Goal: Task Accomplishment & Management: Complete application form

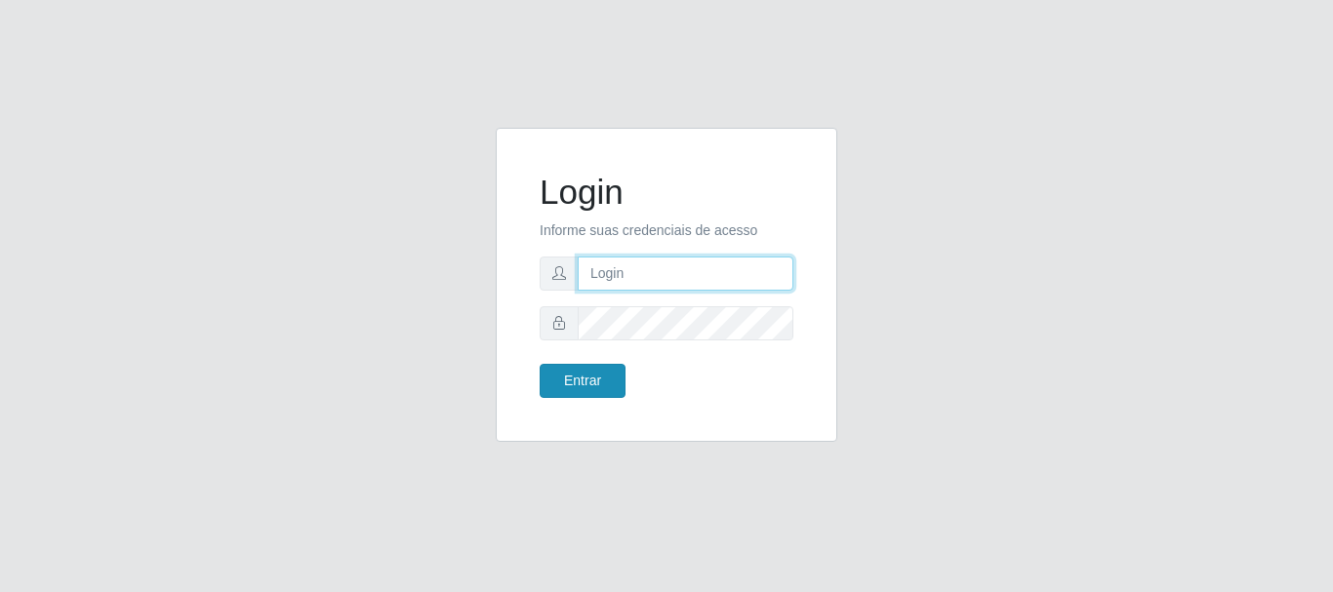
type input "[PERSON_NAME]"
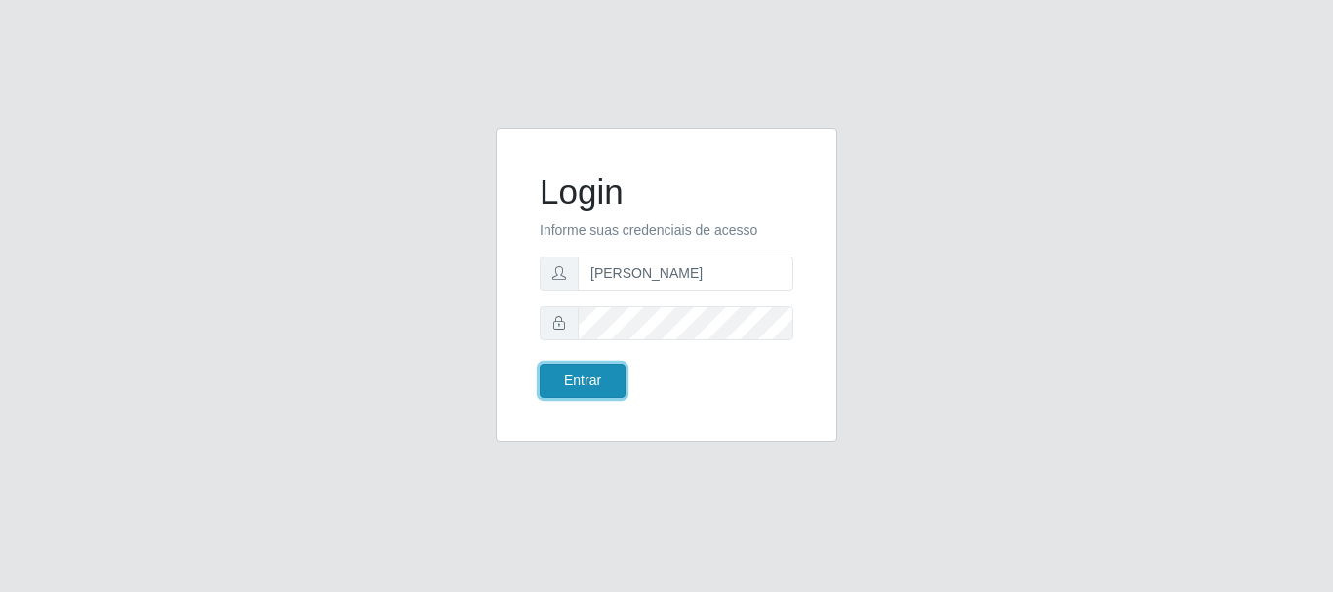
click at [578, 375] on button "Entrar" at bounding box center [583, 381] width 86 height 34
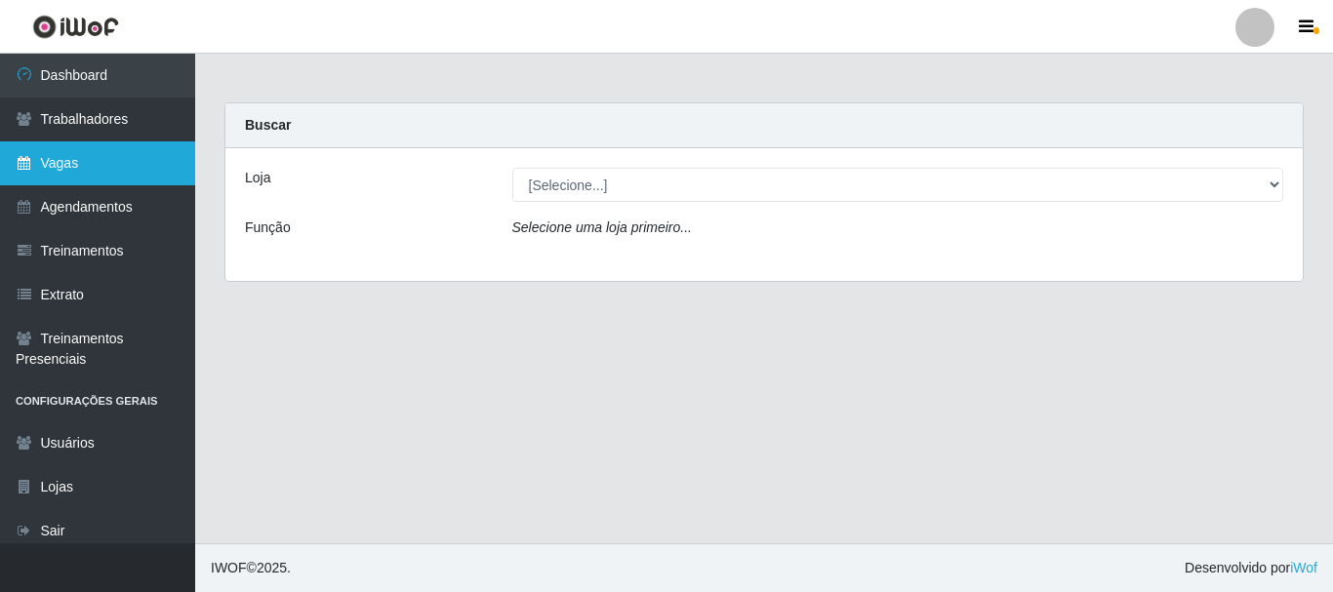
click at [60, 163] on link "Vagas" at bounding box center [97, 163] width 195 height 44
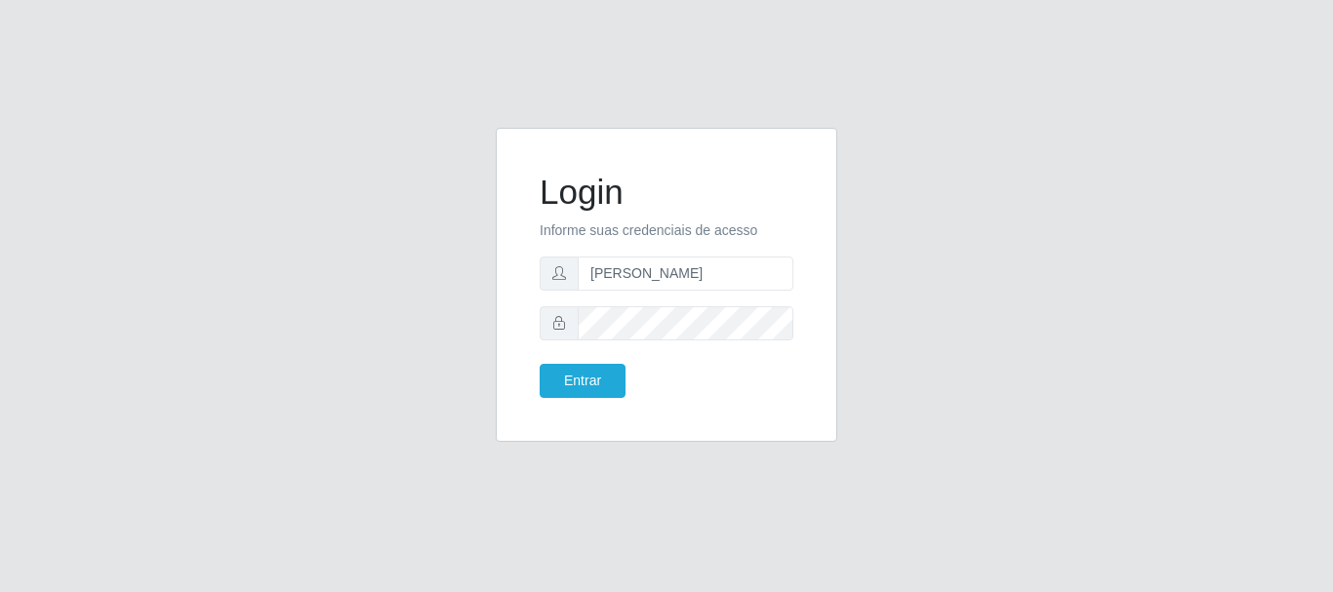
click at [572, 386] on button "Entrar" at bounding box center [583, 381] width 86 height 34
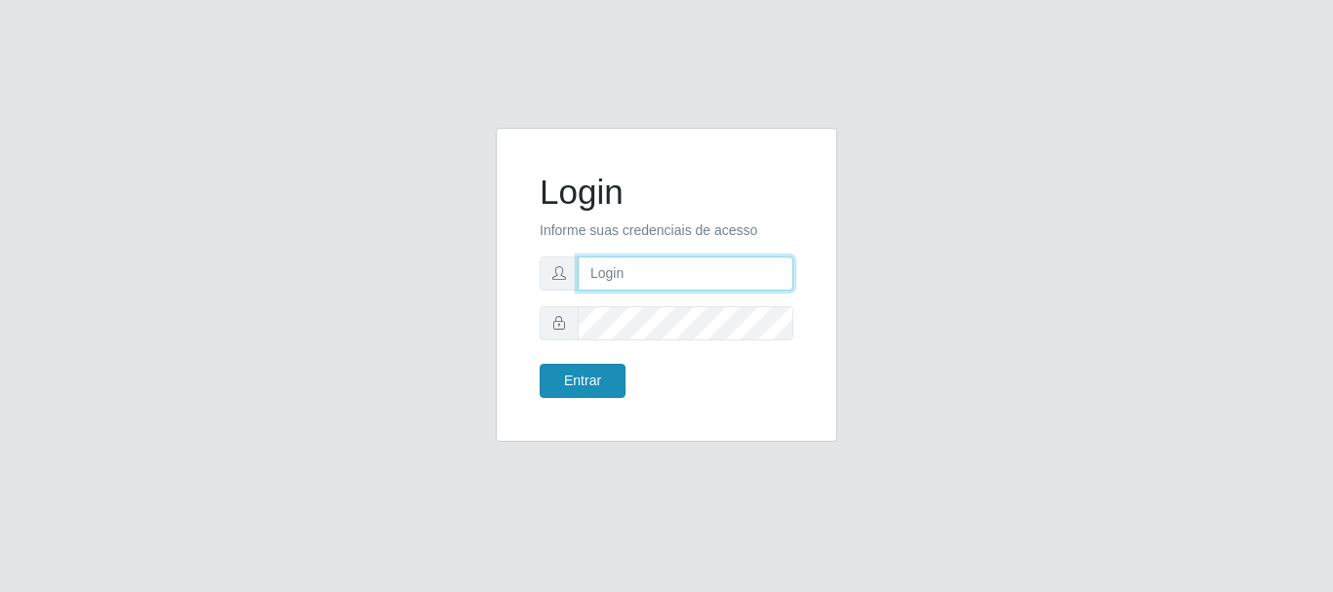
type input "[PERSON_NAME]"
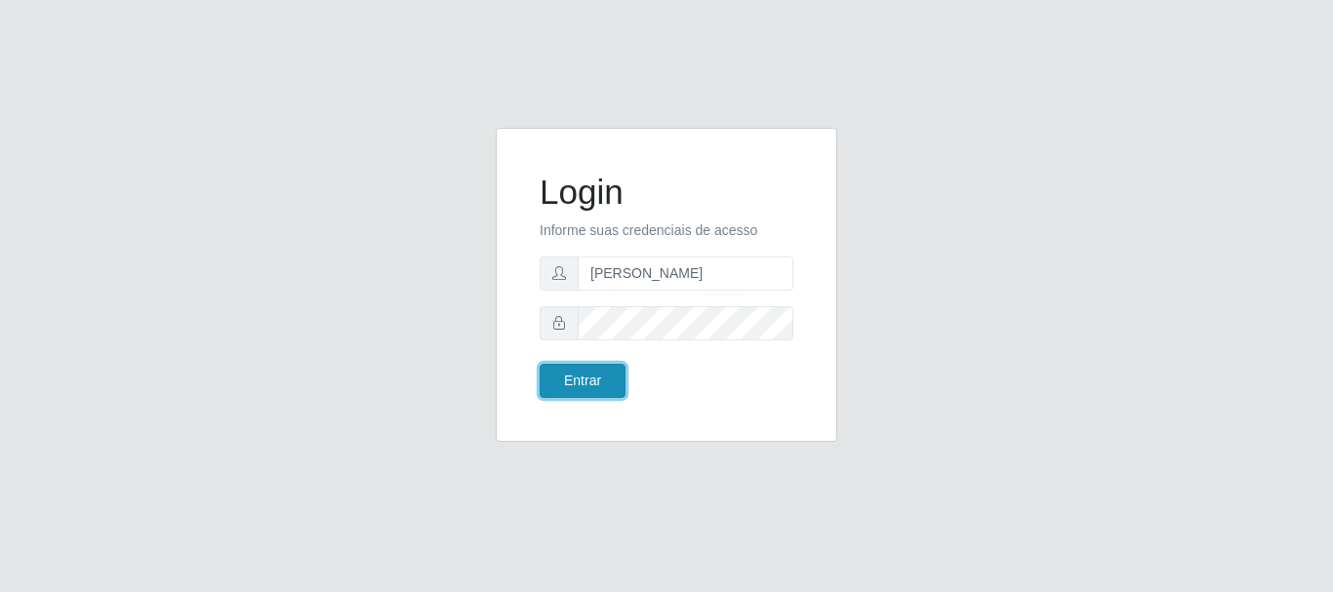
click at [584, 385] on button "Entrar" at bounding box center [583, 381] width 86 height 34
click at [576, 384] on button "Entrar" at bounding box center [583, 381] width 86 height 34
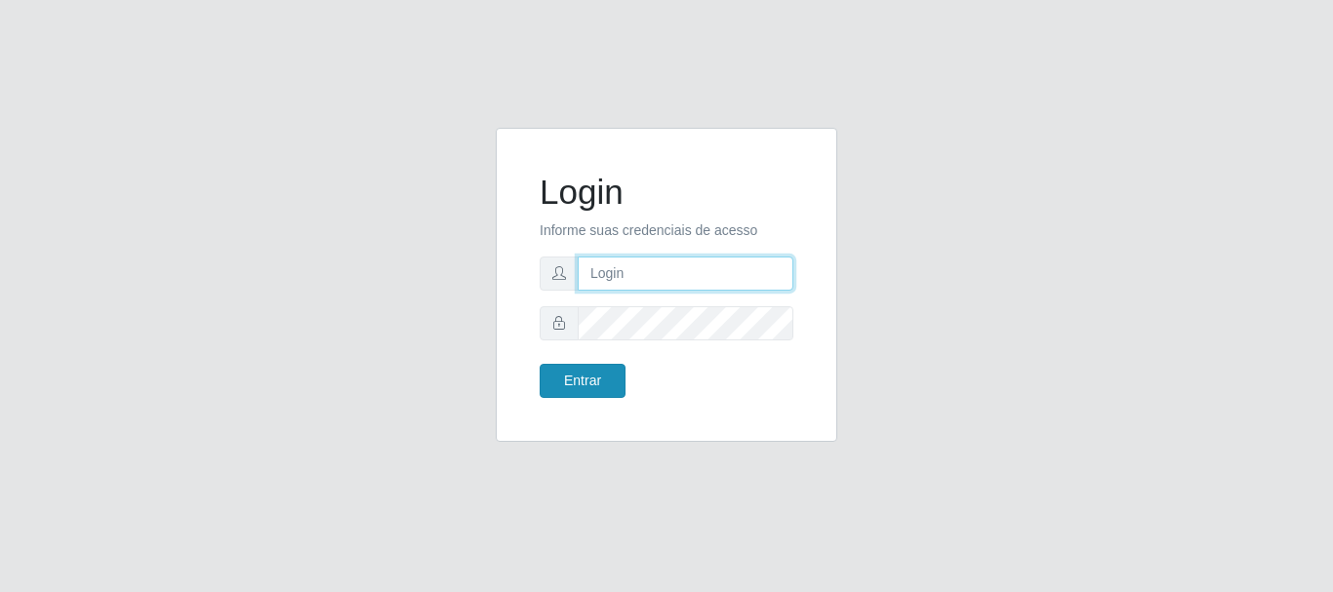
type input "[PERSON_NAME]"
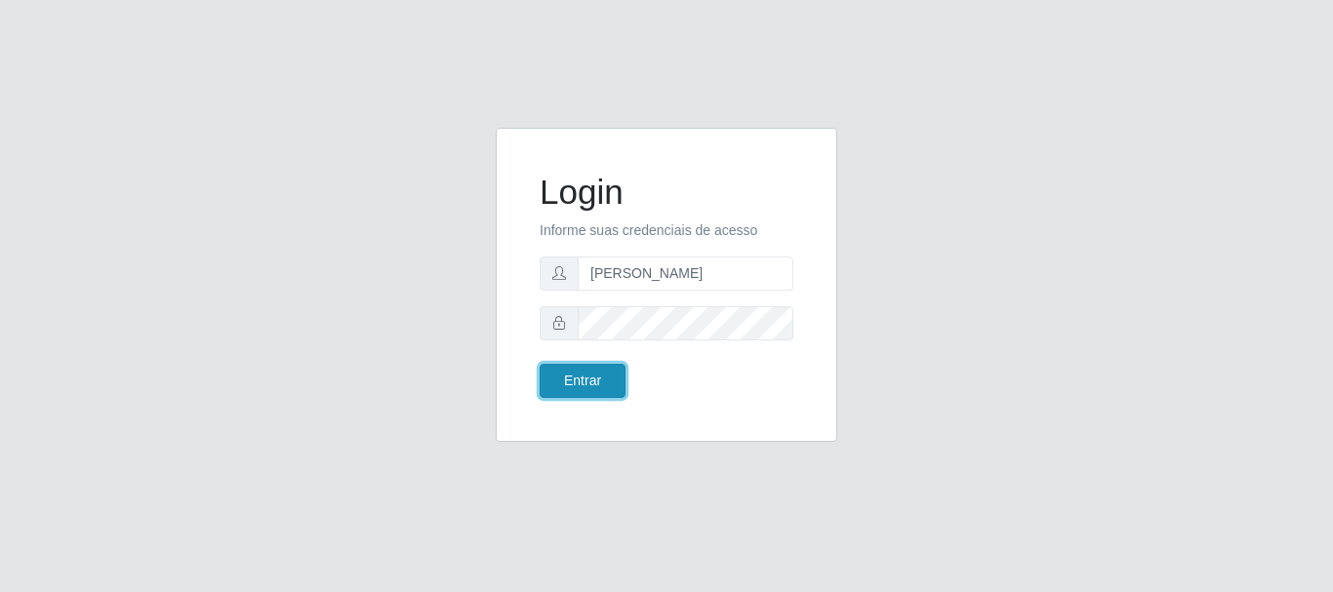
click at [582, 381] on button "Entrar" at bounding box center [583, 381] width 86 height 34
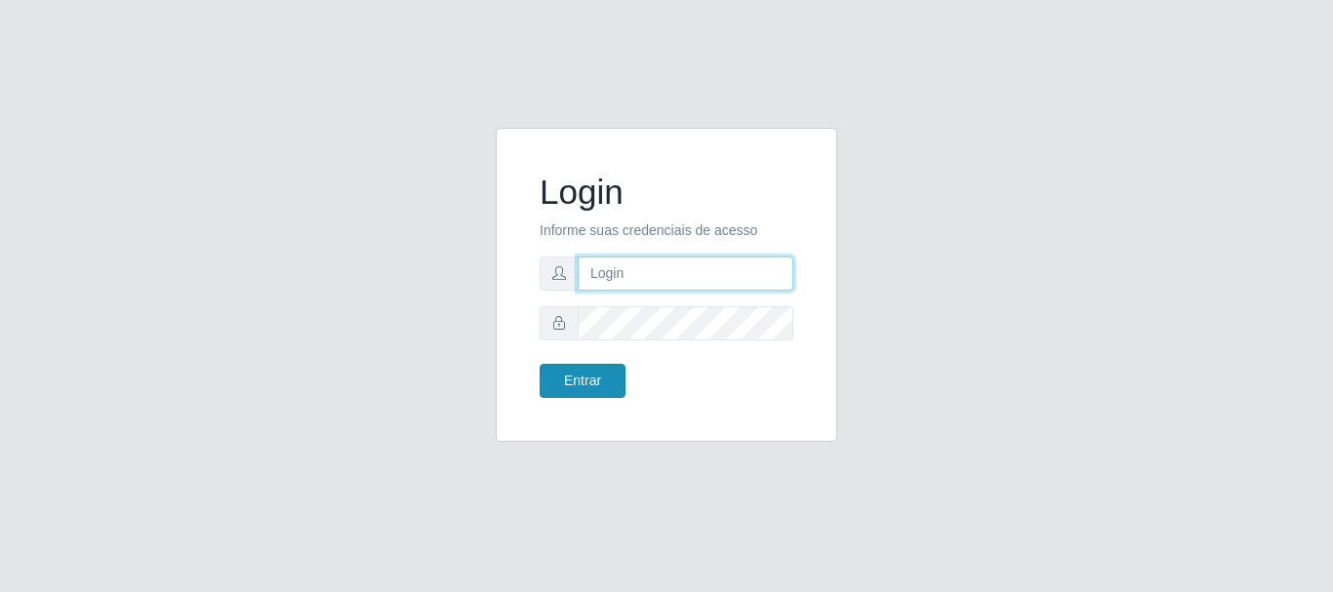
type input "[PERSON_NAME]"
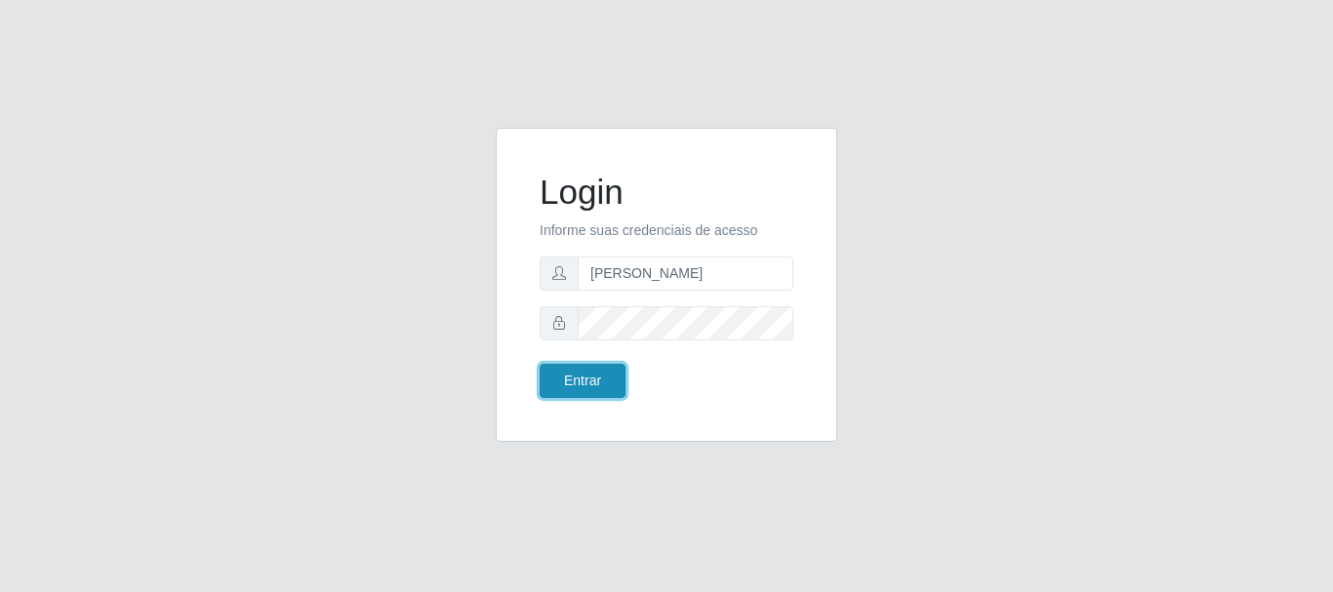
click at [560, 386] on button "Entrar" at bounding box center [583, 381] width 86 height 34
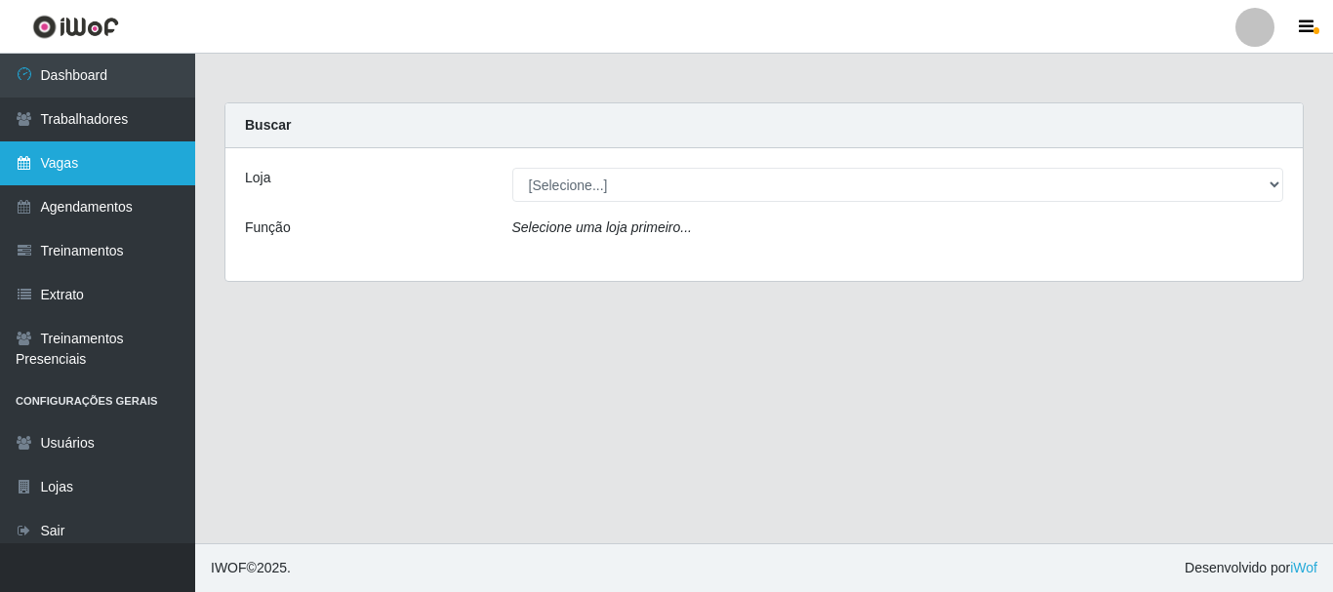
click at [67, 179] on link "Vagas" at bounding box center [97, 163] width 195 height 44
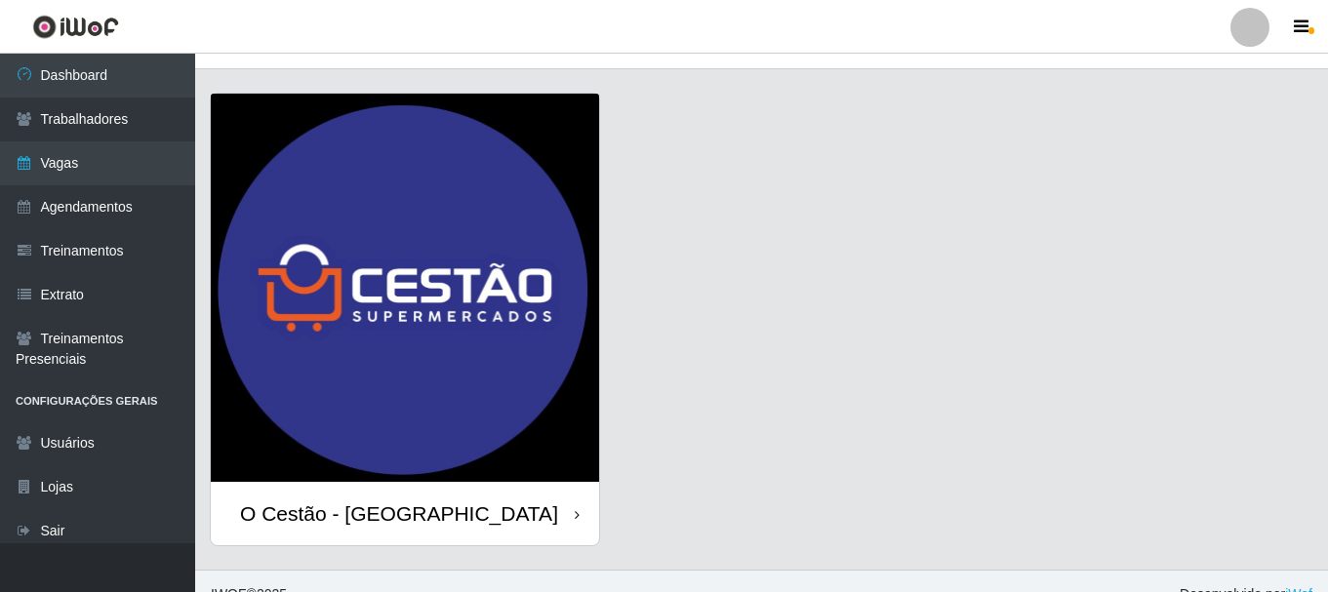
scroll to position [56, 0]
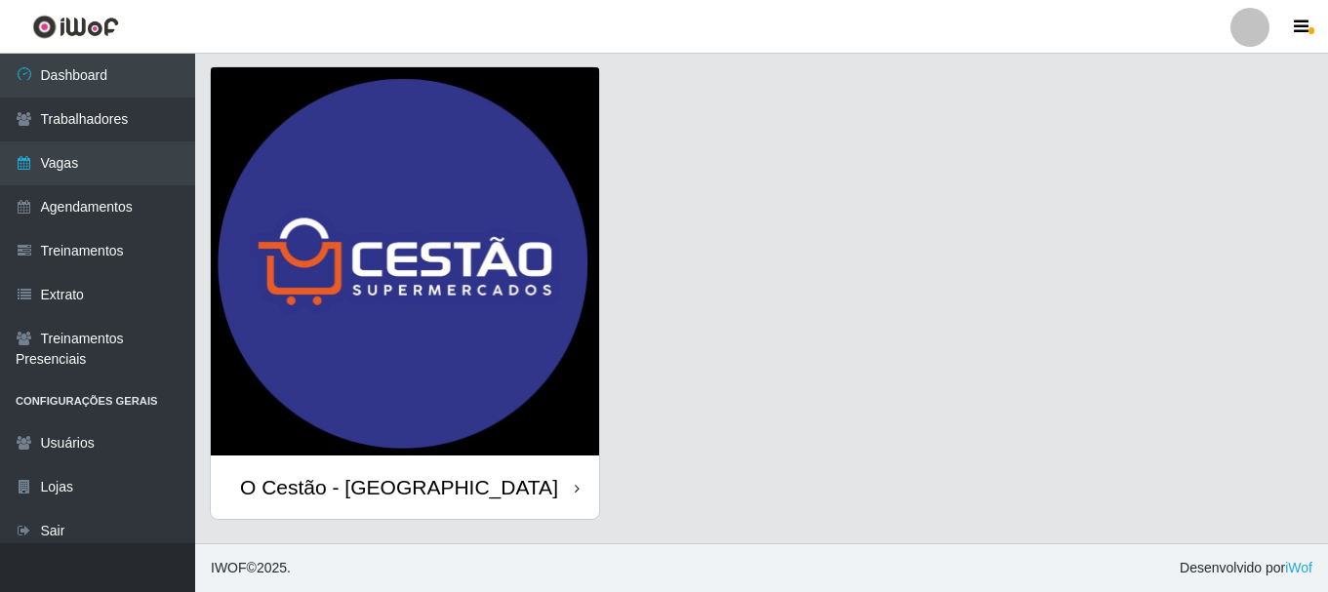
click at [367, 492] on div "O Cestão - [GEOGRAPHIC_DATA]" at bounding box center [399, 487] width 318 height 24
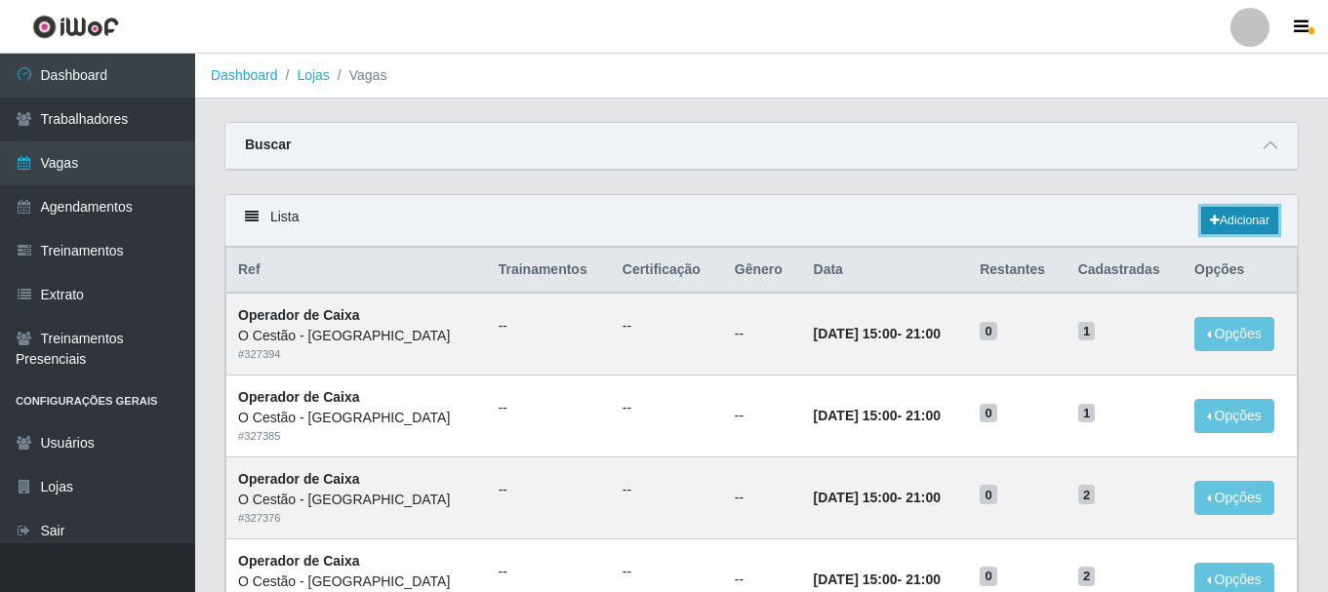
click at [1219, 227] on link "Adicionar" at bounding box center [1239, 220] width 77 height 27
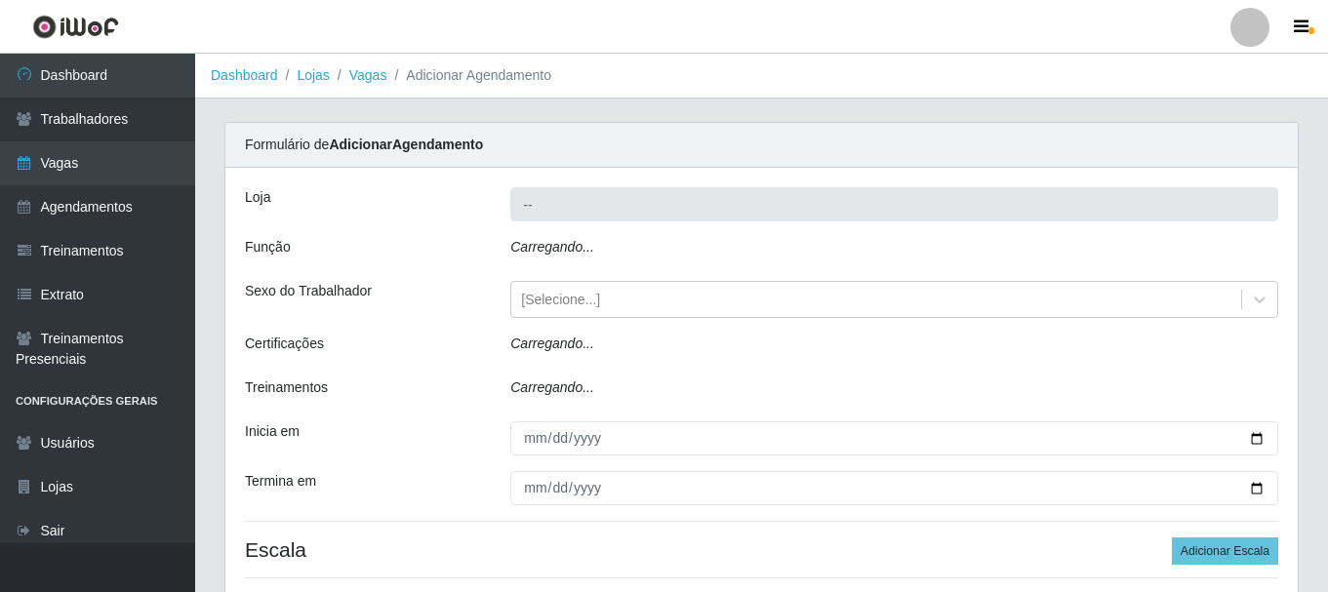
type input "O Cestão - [GEOGRAPHIC_DATA]"
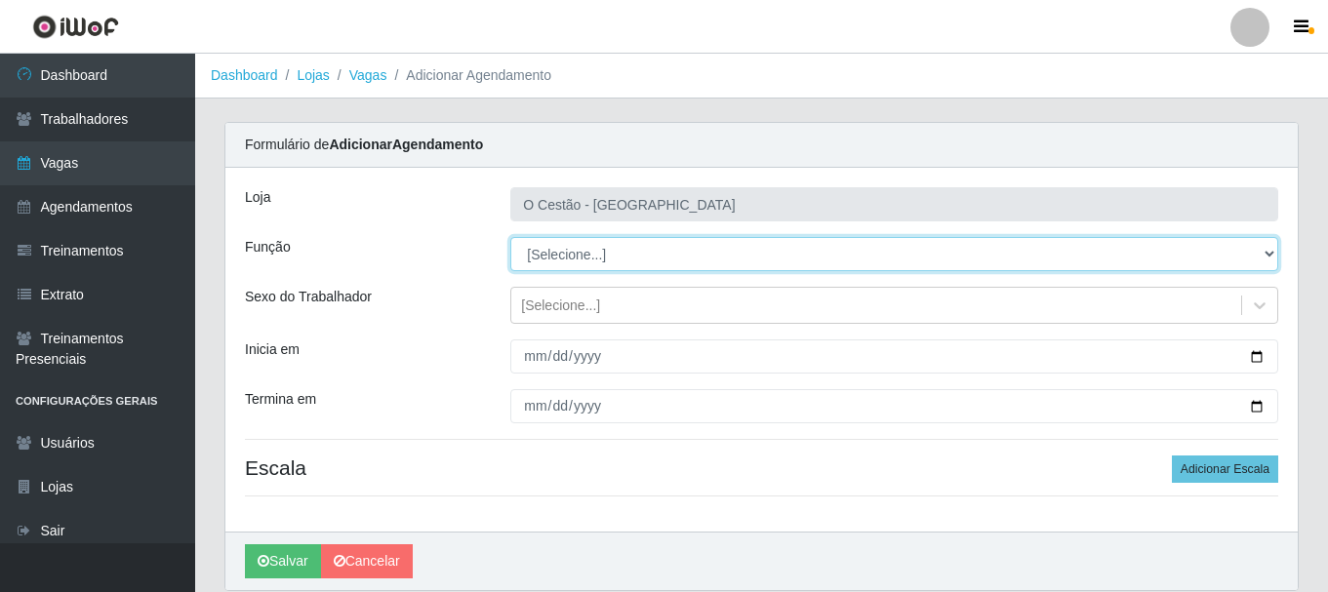
click at [627, 261] on select "[Selecione...] ASG ASG + ASG ++ Auxiliar de Estoque Auxiliar de Estoque + Auxil…" at bounding box center [894, 254] width 768 height 34
select select "22"
click at [510, 237] on select "[Selecione...] ASG ASG + ASG ++ Auxiliar de Estoque Auxiliar de Estoque + Auxil…" at bounding box center [894, 254] width 768 height 34
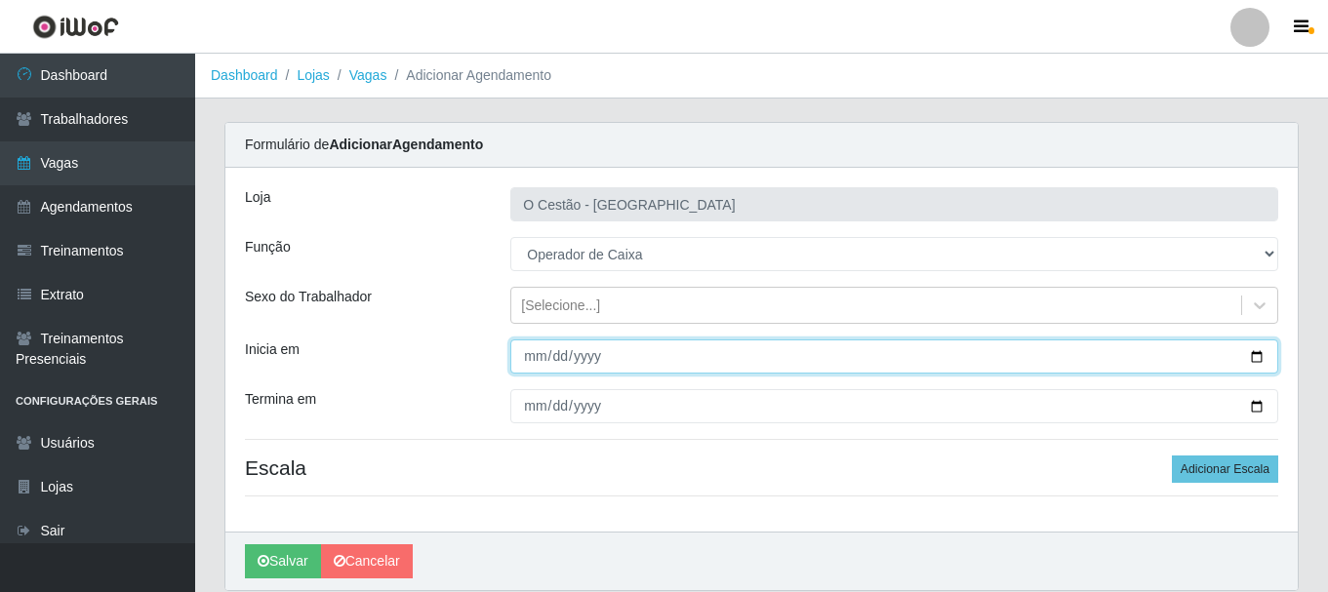
click at [534, 361] on input "Inicia em" at bounding box center [894, 357] width 768 height 34
type input "2025-10-01"
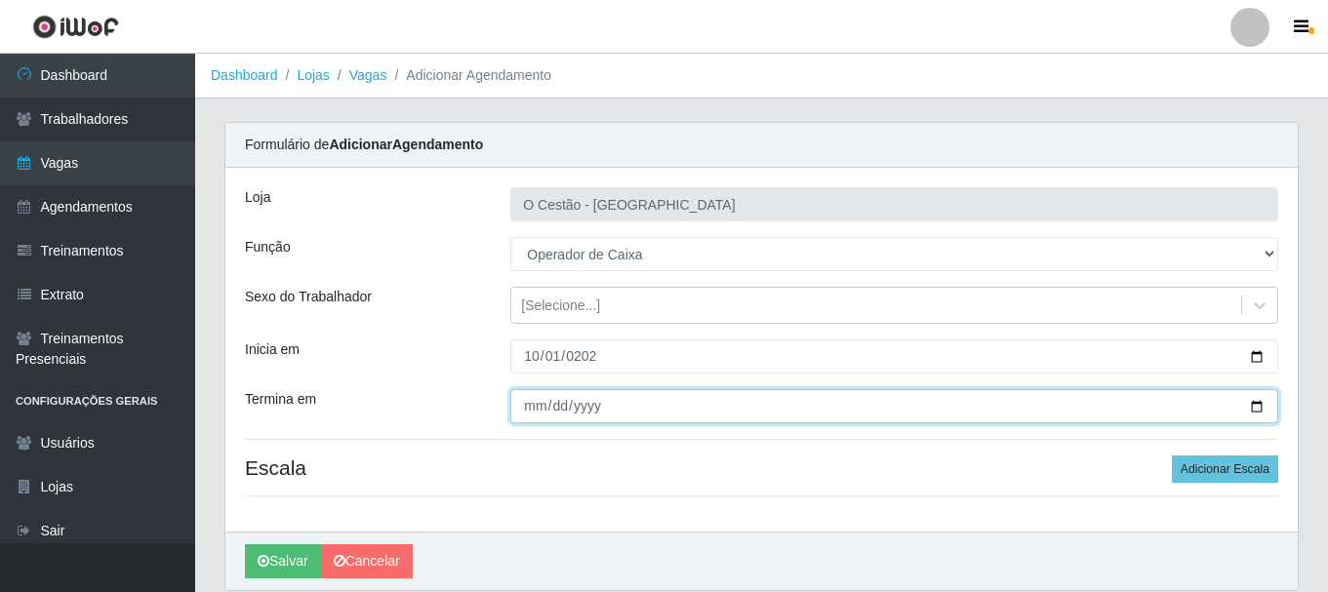
click at [537, 404] on input "Termina em" at bounding box center [894, 406] width 768 height 34
type input "2025-12-31"
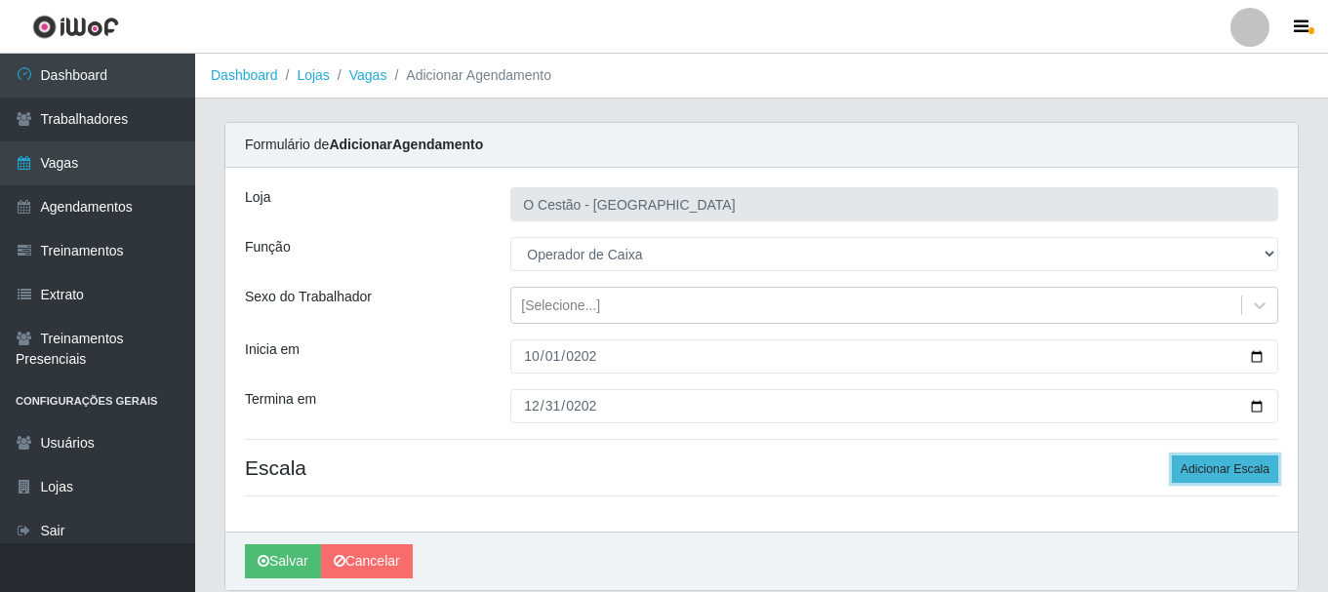
click at [1234, 477] on button "Adicionar Escala" at bounding box center [1225, 469] width 106 height 27
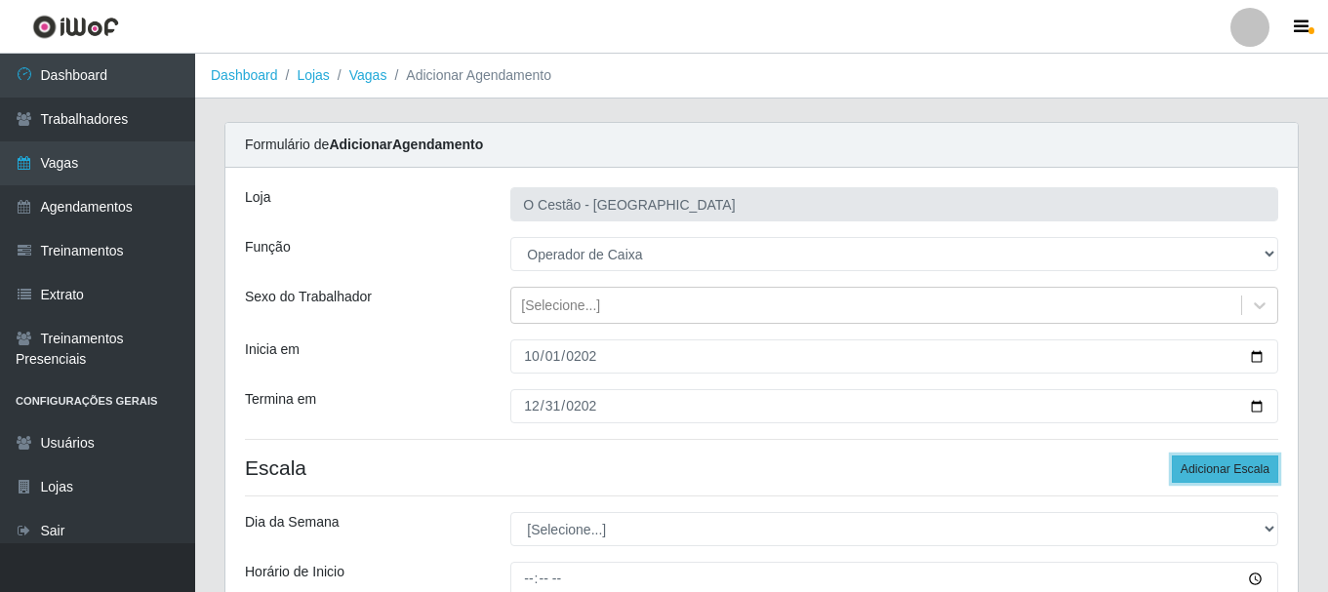
click at [1220, 468] on button "Adicionar Escala" at bounding box center [1225, 469] width 106 height 27
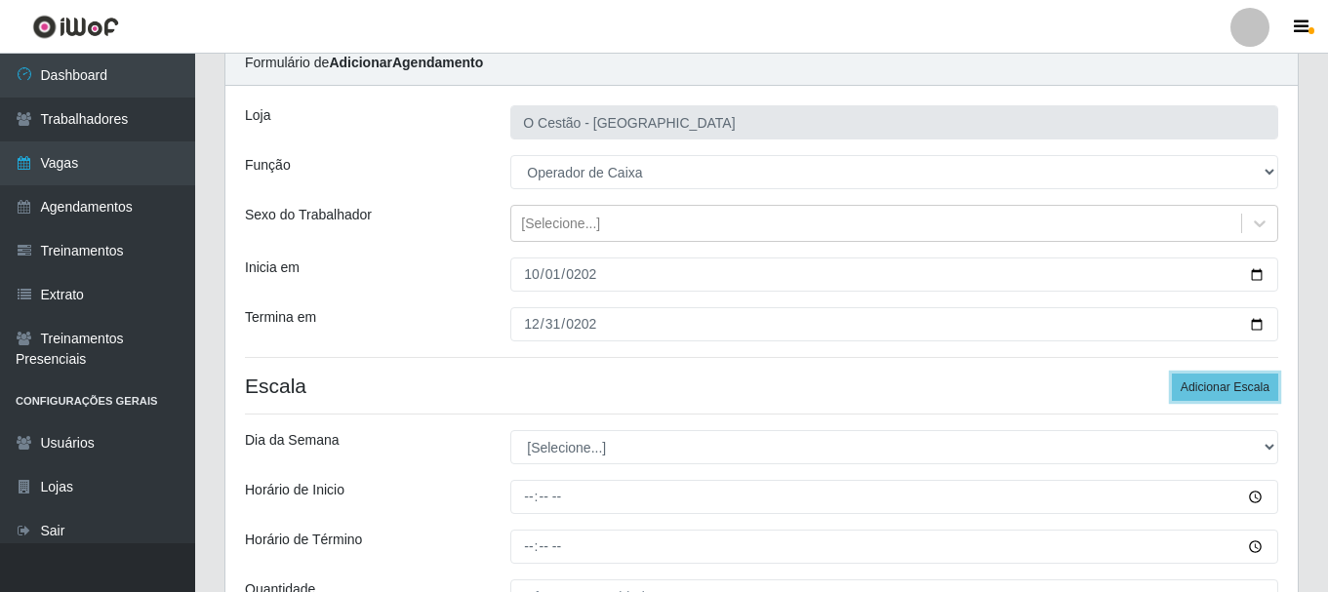
scroll to position [195, 0]
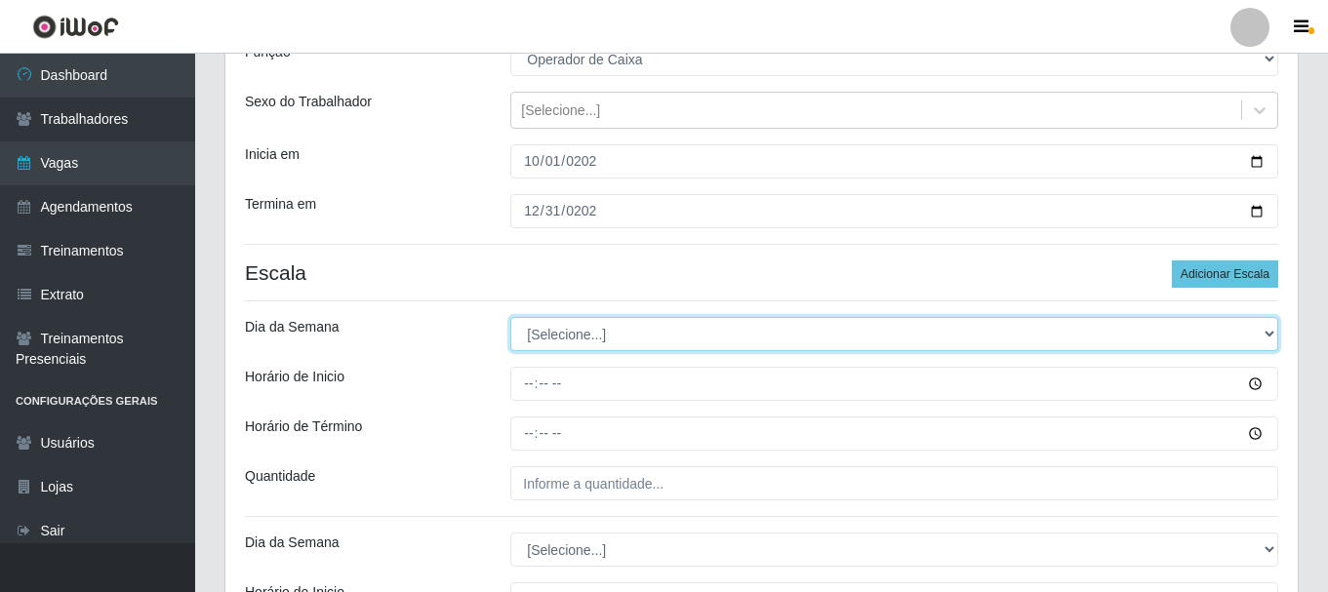
click at [578, 335] on select "[Selecione...] Segunda Terça Quarta Quinta Sexta Sábado Domingo" at bounding box center [894, 334] width 768 height 34
select select "3"
click at [510, 317] on select "[Selecione...] Segunda Terça Quarta Quinta Sexta Sábado Domingo" at bounding box center [894, 334] width 768 height 34
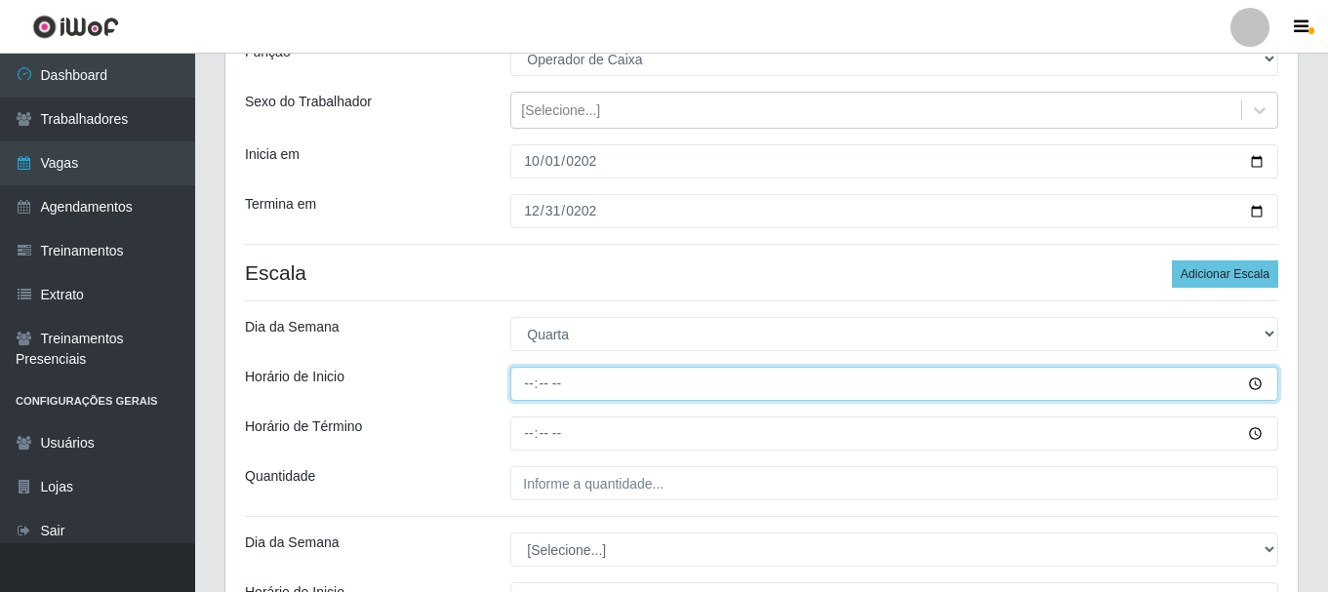
click at [528, 382] on input "Horário de Inicio" at bounding box center [894, 384] width 768 height 34
type input "15:00"
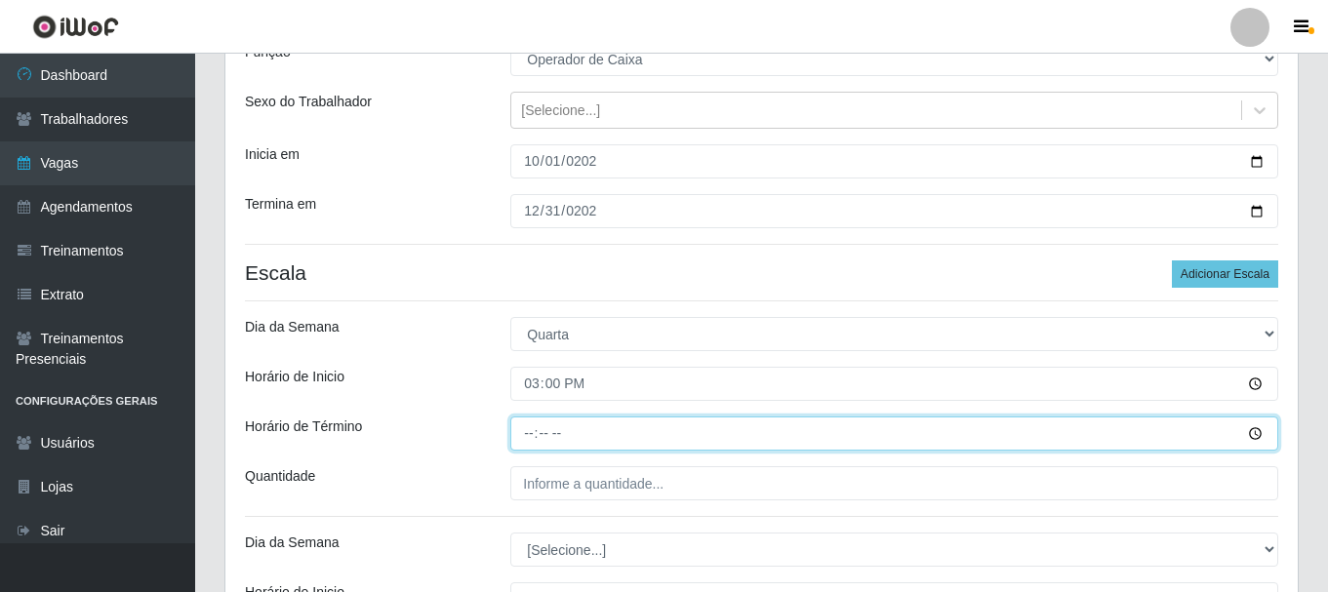
click at [531, 433] on input "Horário de Término" at bounding box center [894, 434] width 768 height 34
type input "21:00"
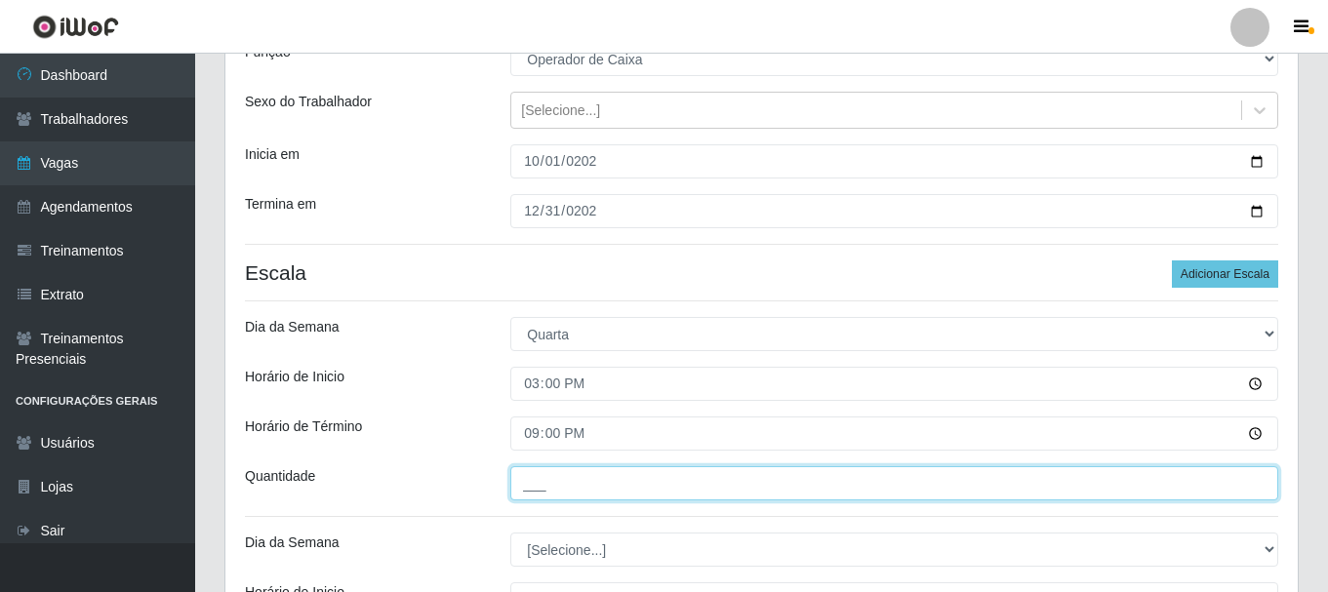
click at [1246, 494] on input "___" at bounding box center [894, 483] width 768 height 34
type input "1__"
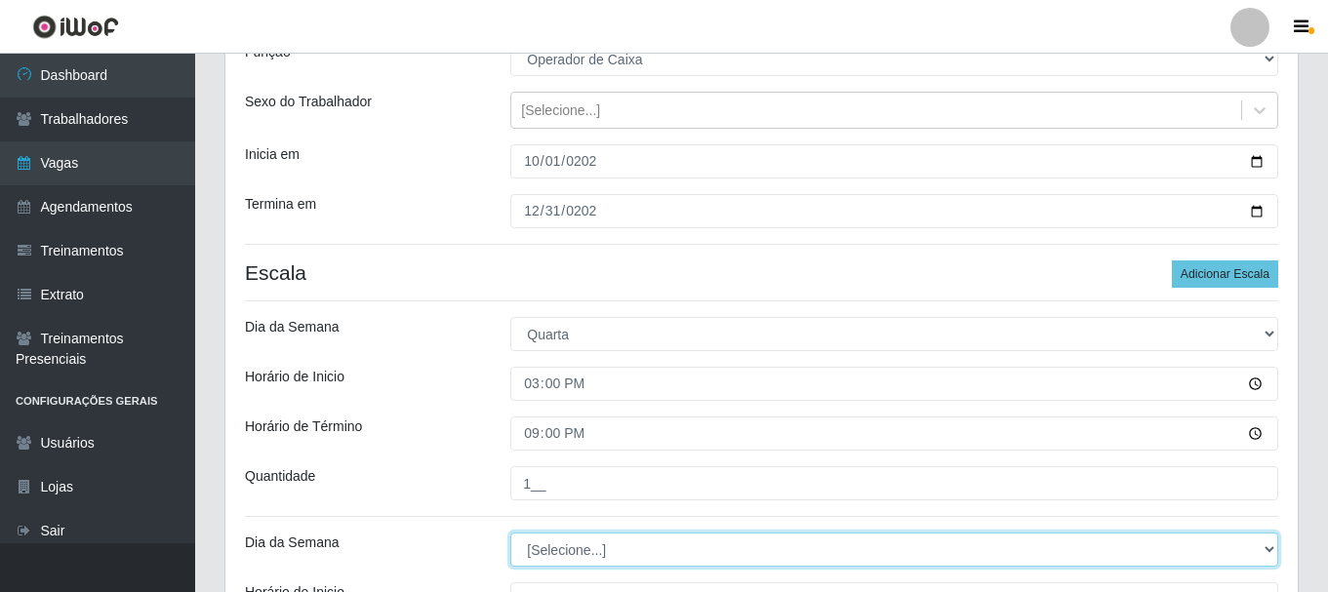
click at [986, 542] on select "[Selecione...] Segunda Terça Quarta Quinta Sexta Sábado Domingo" at bounding box center [894, 550] width 768 height 34
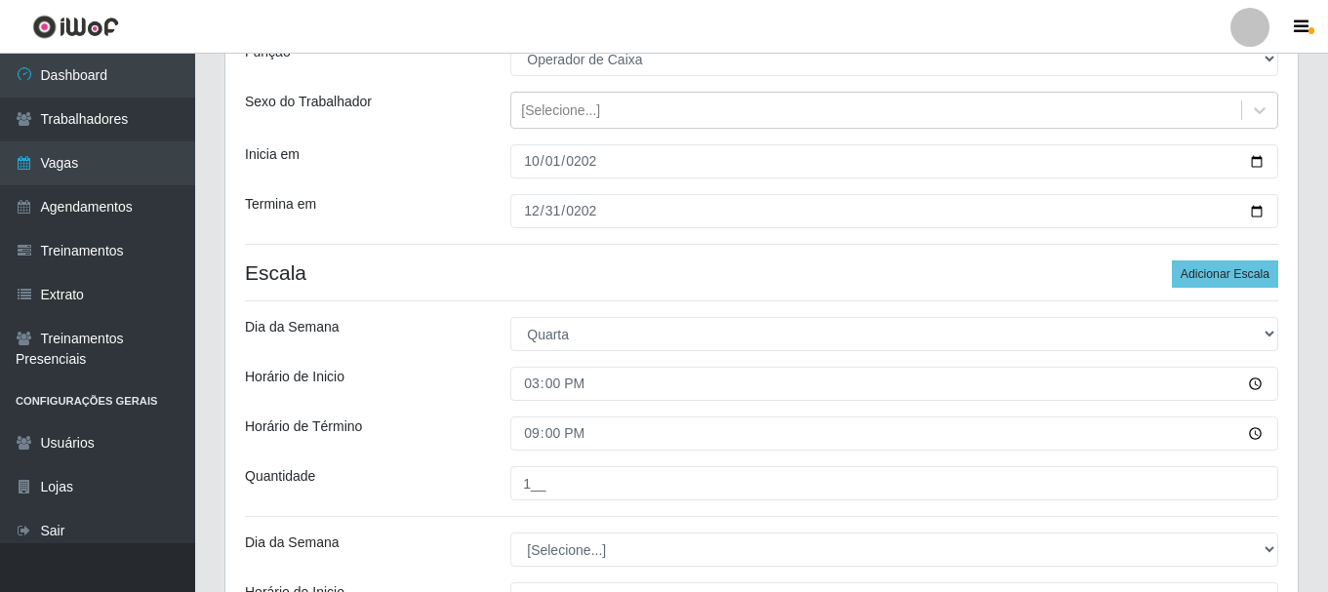
click at [379, 526] on div "Loja O Cestão - Bayeux Função [Selecione...] ASG ASG + ASG ++ Auxiliar de Estoq…" at bounding box center [761, 370] width 1072 height 795
click at [1225, 263] on button "Adicionar Escala" at bounding box center [1225, 274] width 106 height 27
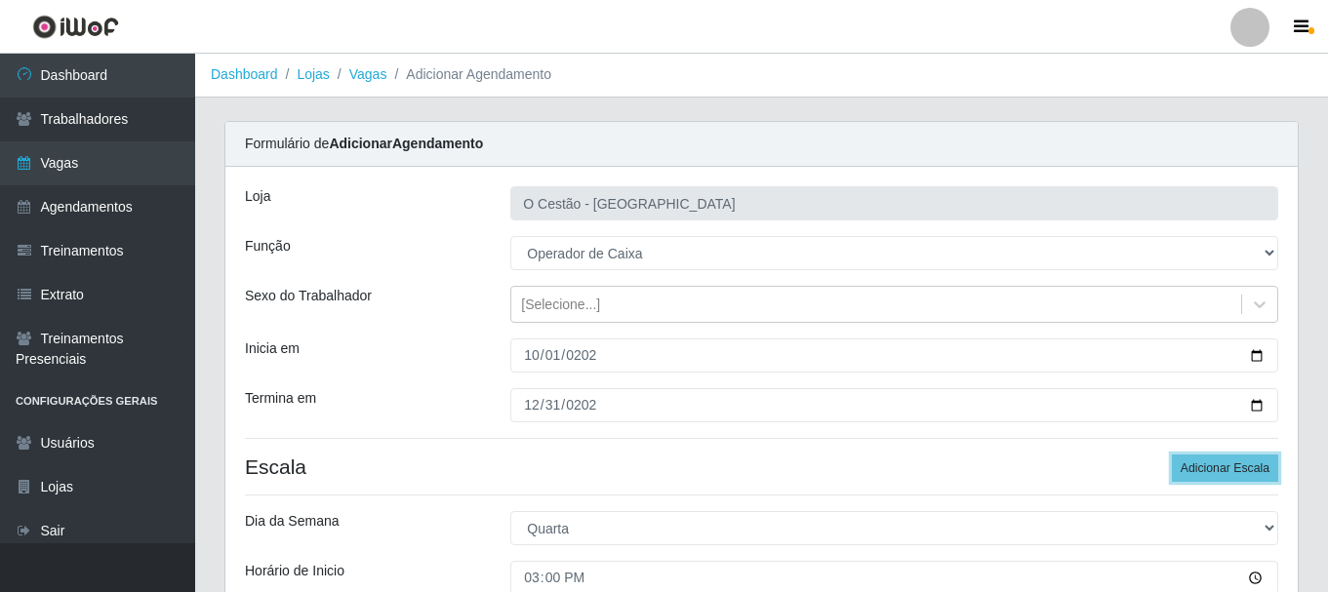
scroll to position [0, 0]
click at [1235, 473] on button "Adicionar Escala" at bounding box center [1225, 469] width 106 height 27
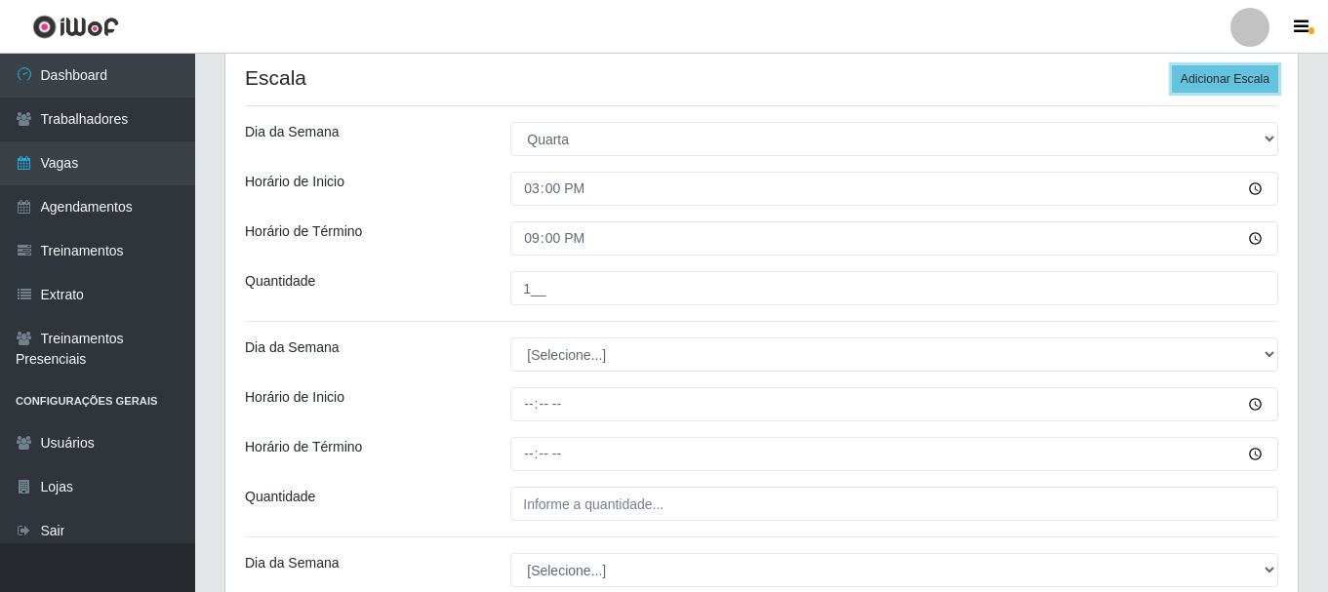
scroll to position [293, 0]
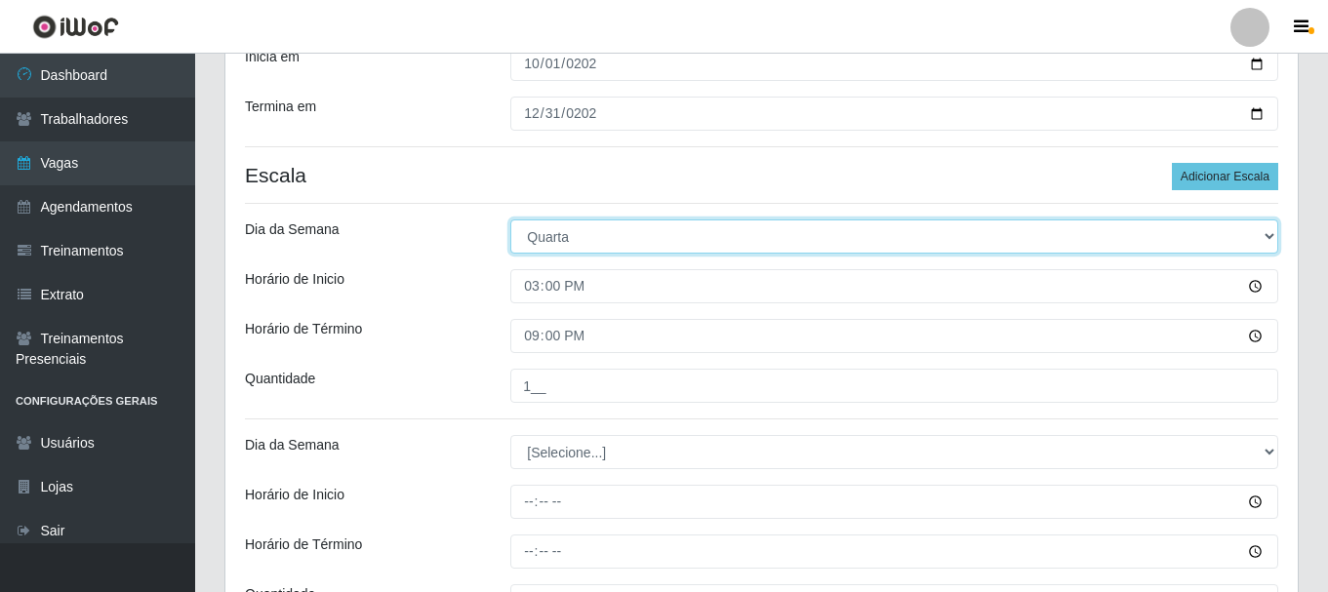
click at [1270, 230] on select "[Selecione...] Segunda Terça Quarta Quinta Sexta Sábado Domingo" at bounding box center [894, 237] width 768 height 34
click at [510, 220] on select "[Selecione...] Segunda Terça Quarta Quinta Sexta Sábado Domingo" at bounding box center [894, 237] width 768 height 34
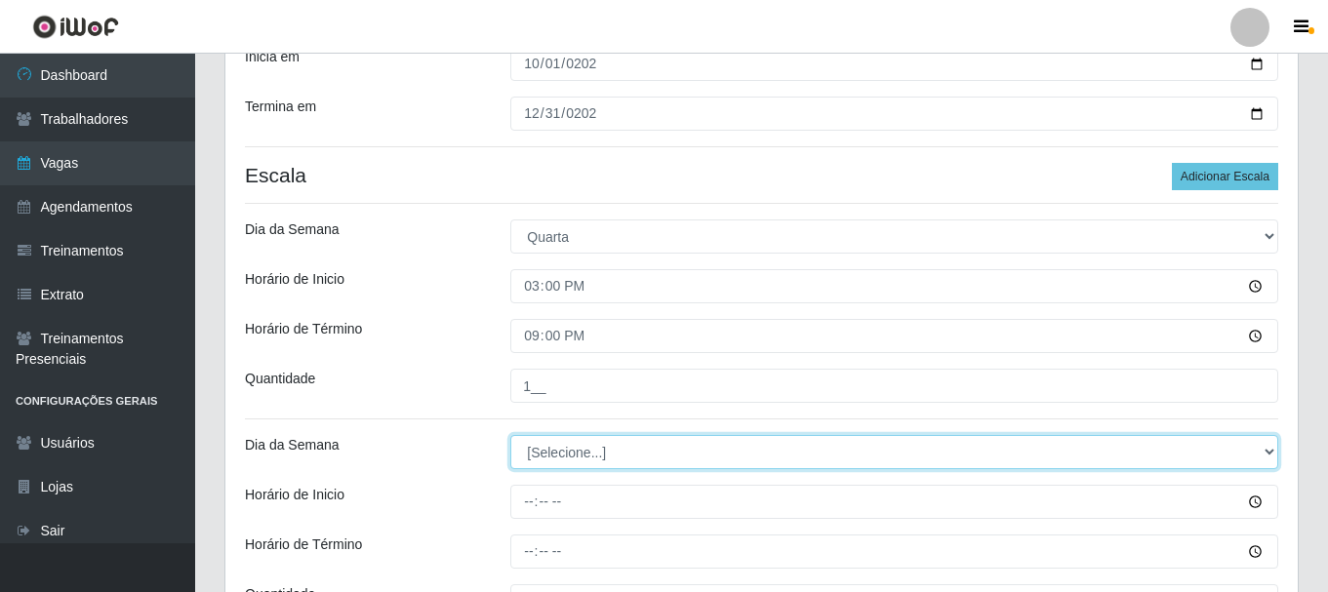
click at [625, 452] on select "[Selecione...] Segunda Terça Quarta Quinta Sexta Sábado Domingo" at bounding box center [894, 452] width 768 height 34
select select "4"
click at [510, 435] on select "[Selecione...] Segunda Terça Quarta Quinta Sexta Sábado Domingo" at bounding box center [894, 452] width 768 height 34
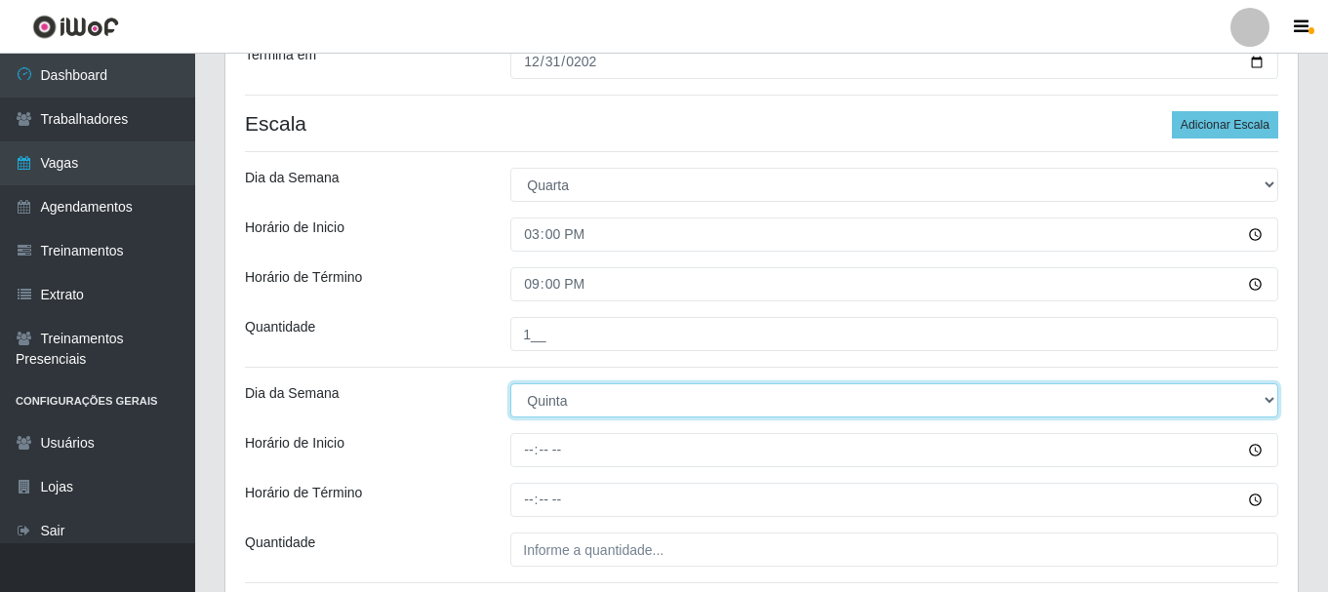
scroll to position [390, 0]
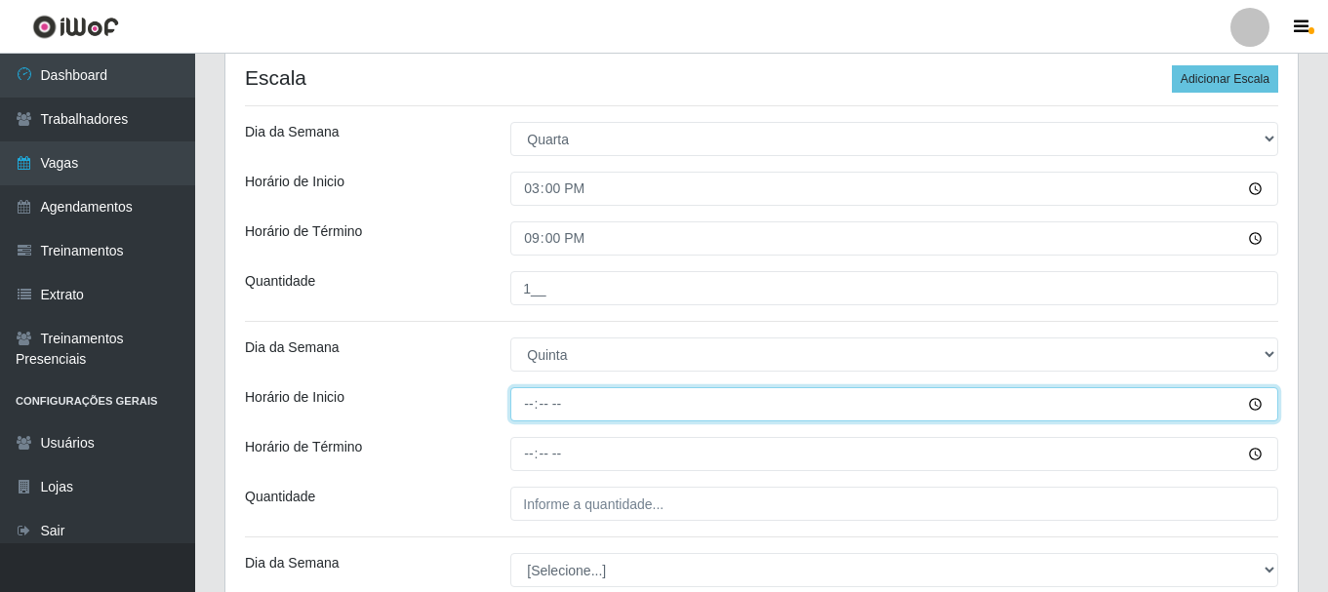
click at [525, 390] on input "Horário de Inicio" at bounding box center [894, 404] width 768 height 34
type input "15:00"
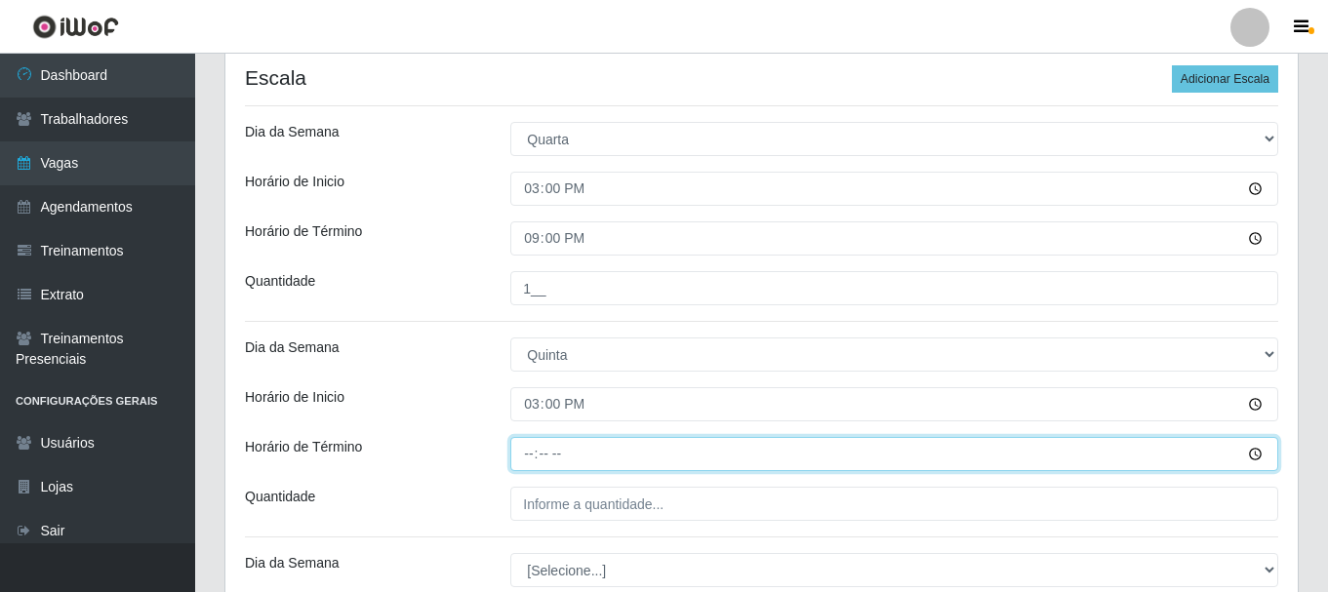
click at [536, 456] on input "Horário de Término" at bounding box center [894, 454] width 768 height 34
type input "21:00"
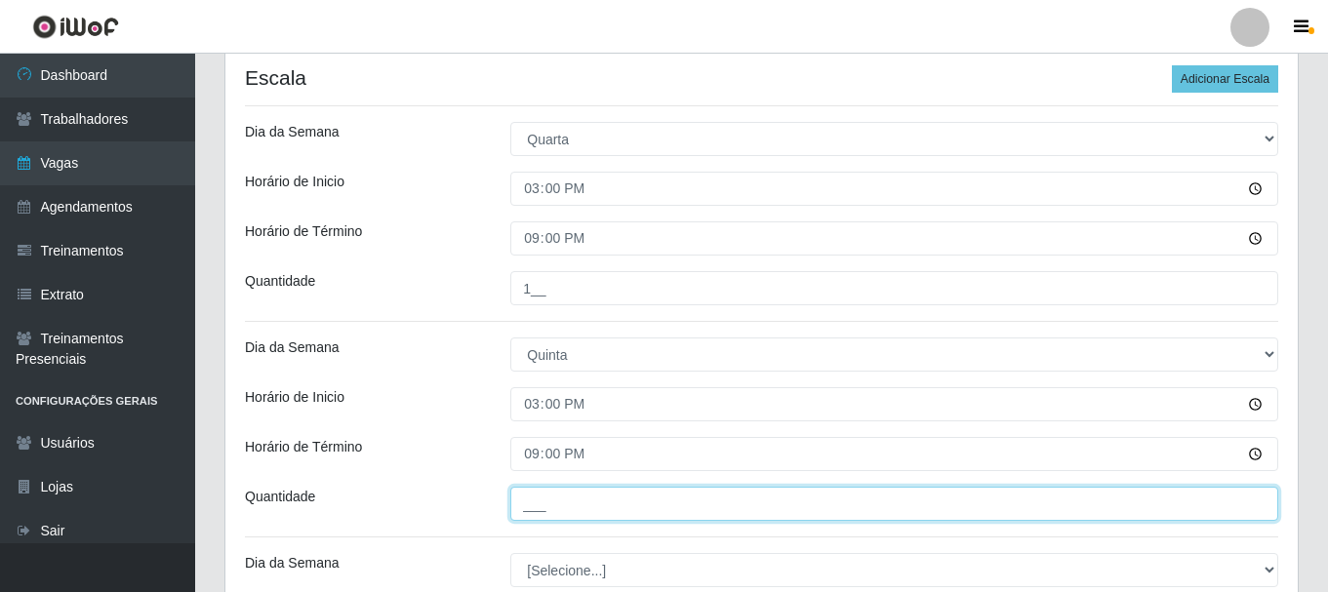
click at [545, 504] on input "___" at bounding box center [894, 504] width 768 height 34
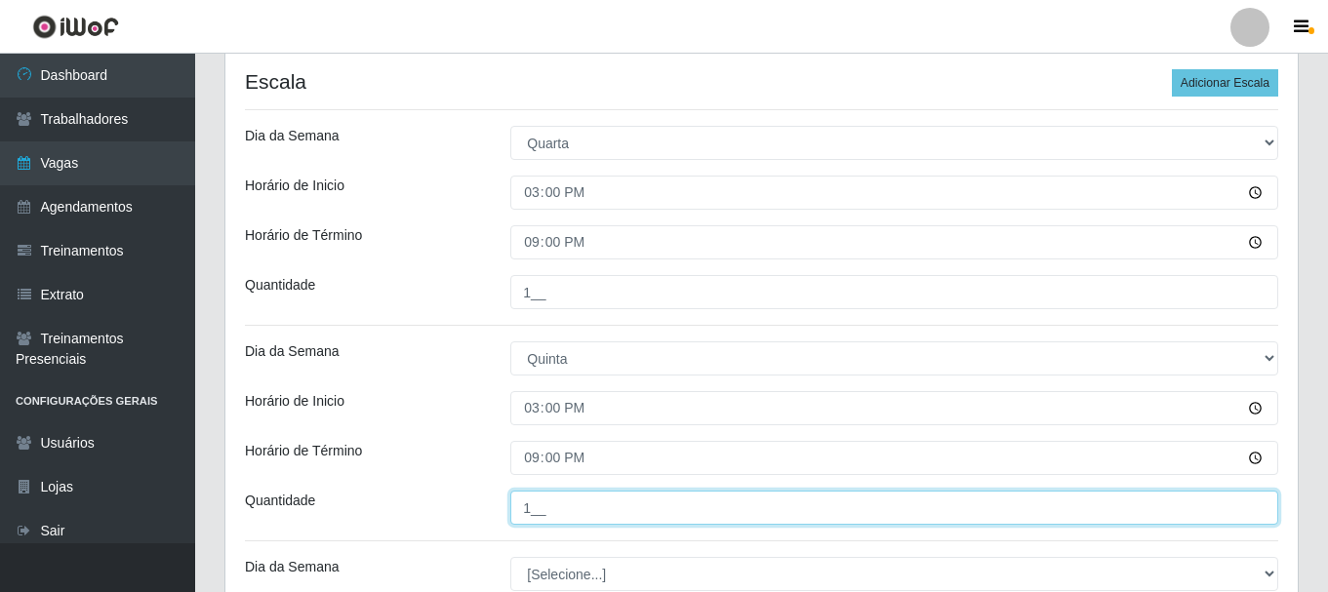
scroll to position [153, 0]
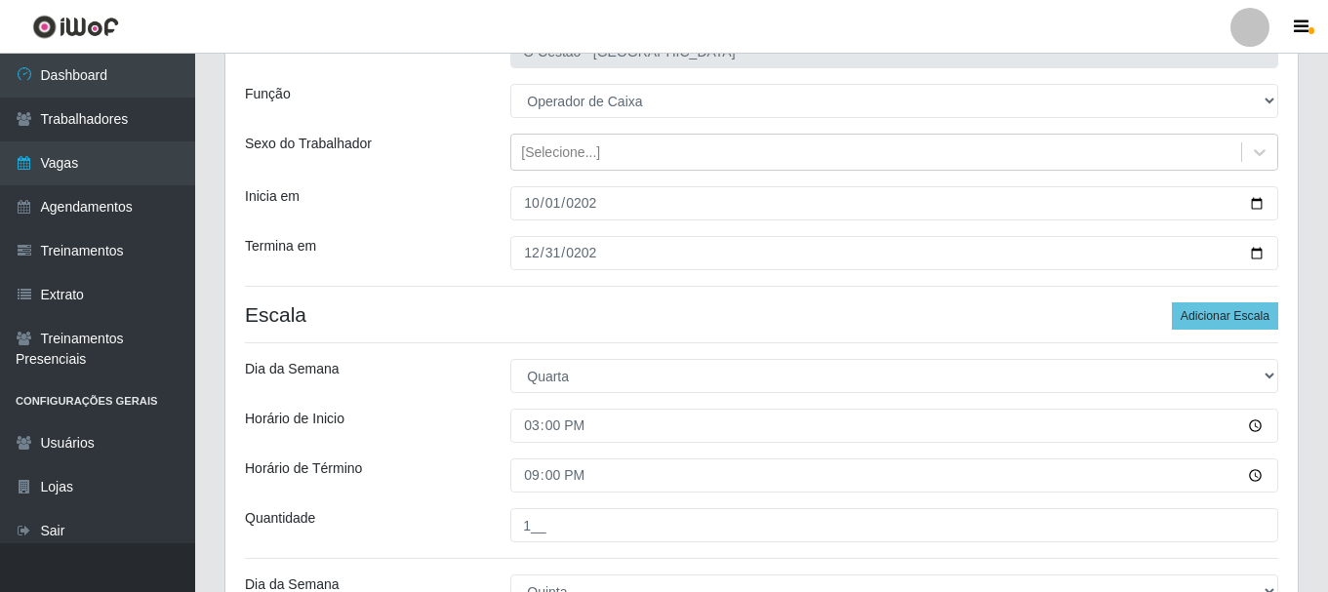
type input "1__"
click at [1241, 310] on button "Adicionar Escala" at bounding box center [1225, 315] width 106 height 27
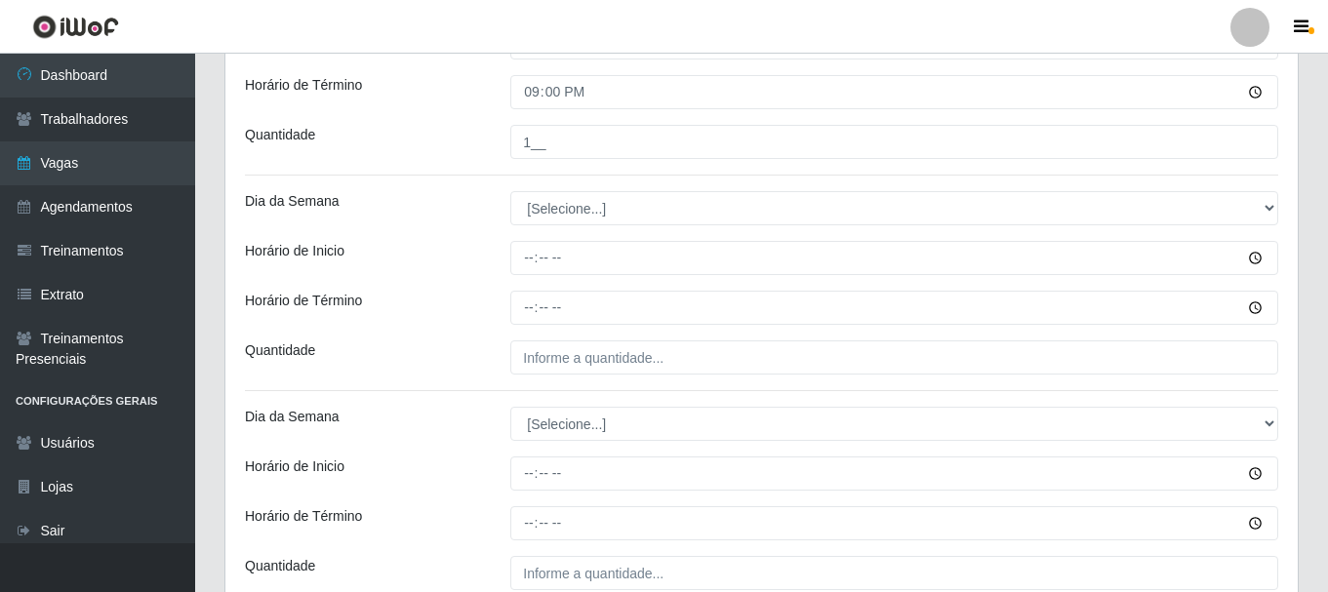
scroll to position [759, 0]
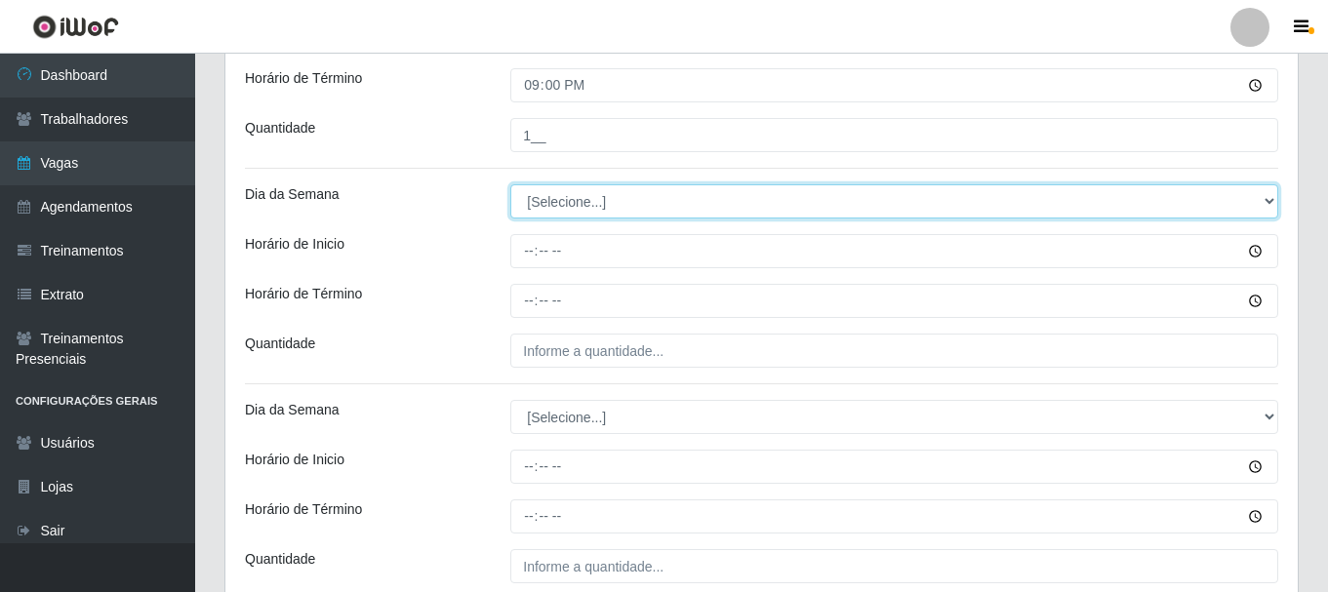
click at [600, 191] on select "[Selecione...] Segunda Terça Quarta Quinta Sexta Sábado Domingo" at bounding box center [894, 201] width 768 height 34
select select "5"
click at [510, 184] on select "[Selecione...] Segunda Terça Quarta Quinta Sexta Sábado Domingo" at bounding box center [894, 201] width 768 height 34
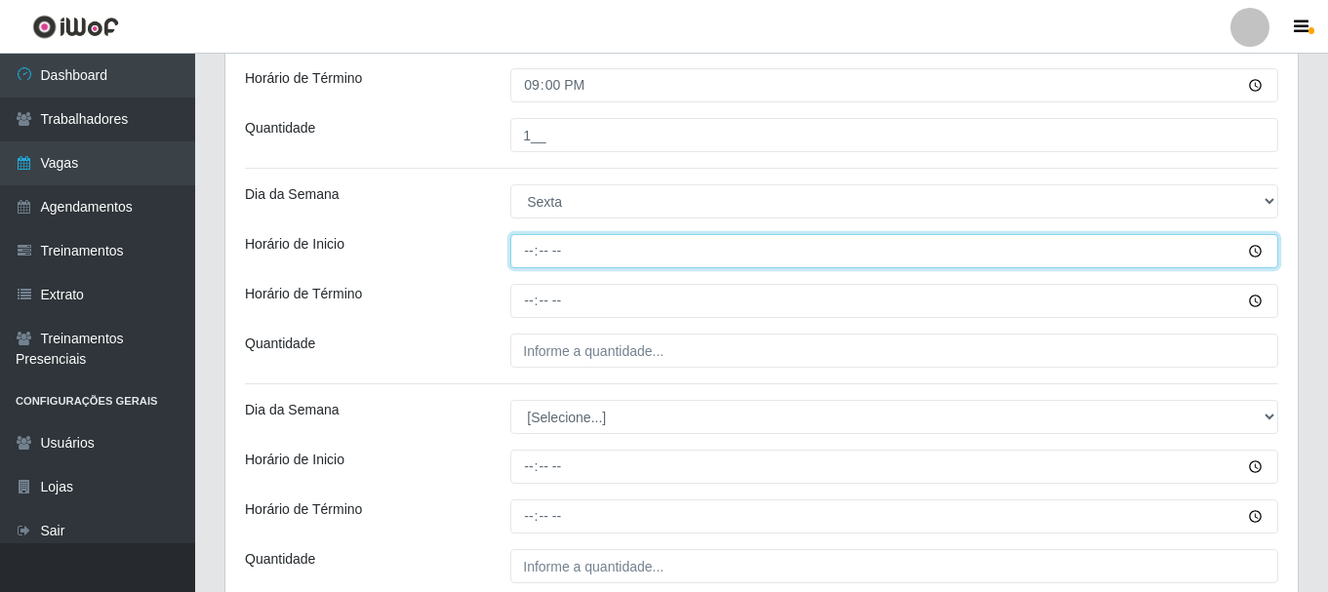
click at [528, 252] on input "Horário de Inicio" at bounding box center [894, 251] width 768 height 34
type input "21:00"
click at [529, 254] on input "Horário de Inicio" at bounding box center [894, 251] width 768 height 34
type input "15:00"
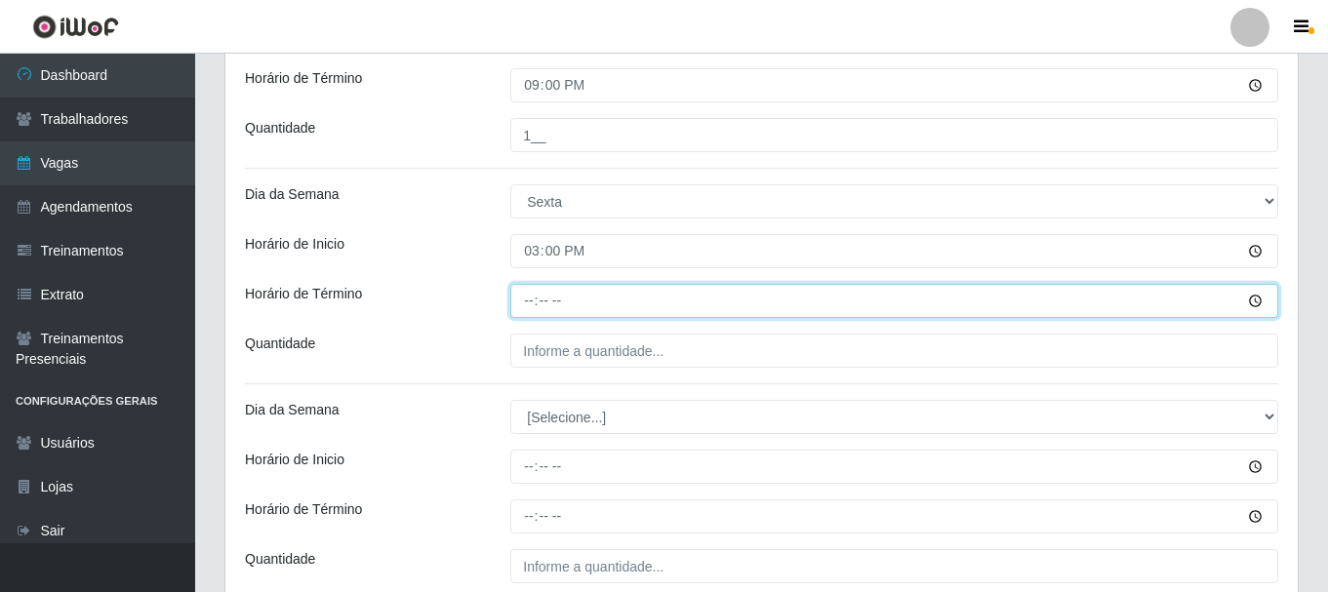
click at [533, 293] on input "Horário de Término" at bounding box center [894, 301] width 768 height 34
type input "21:00"
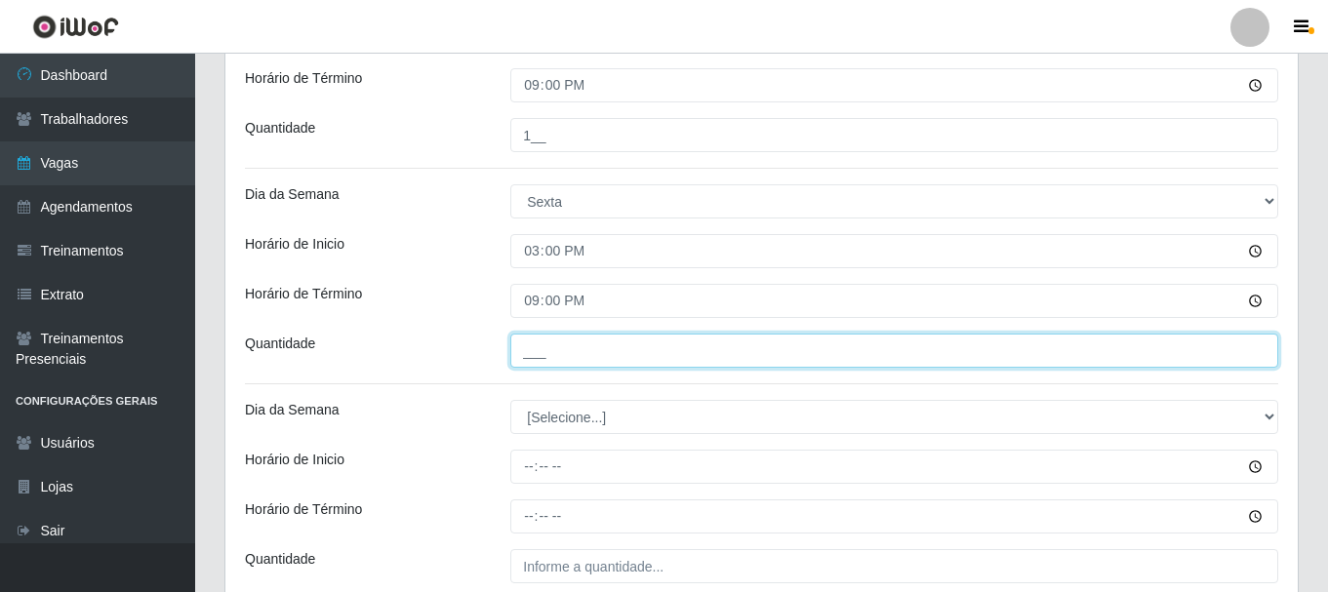
click at [542, 351] on input "___" at bounding box center [894, 351] width 768 height 34
type input "1__"
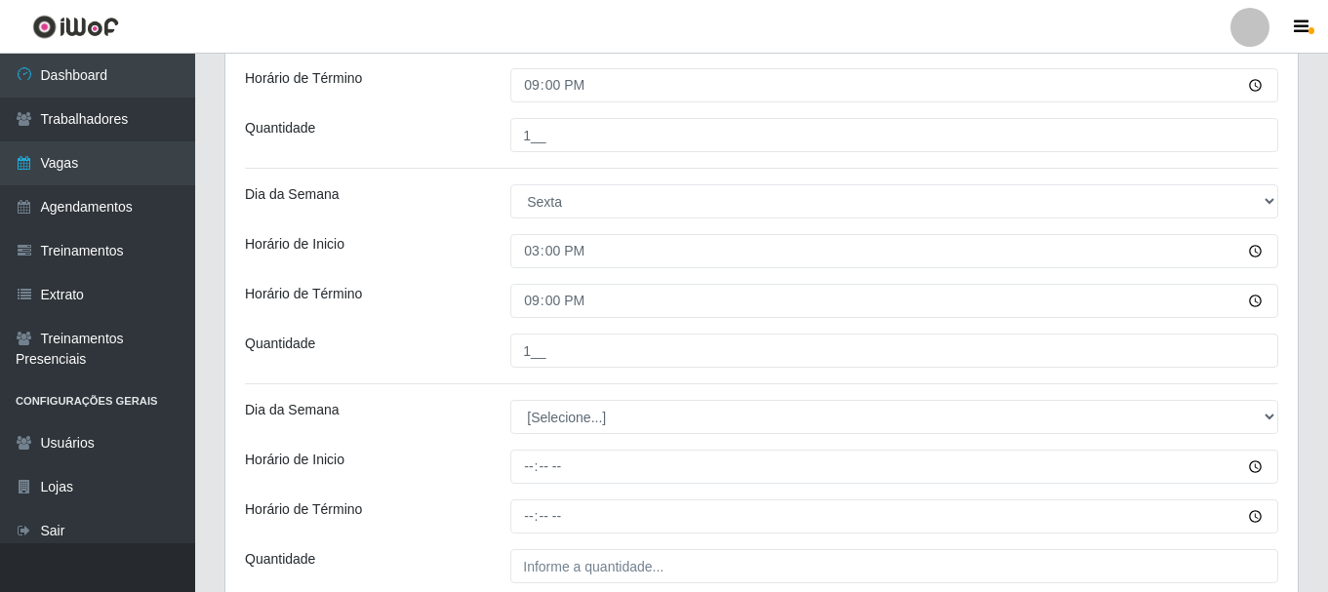
click at [474, 410] on div "Dia da Semana" at bounding box center [362, 417] width 265 height 34
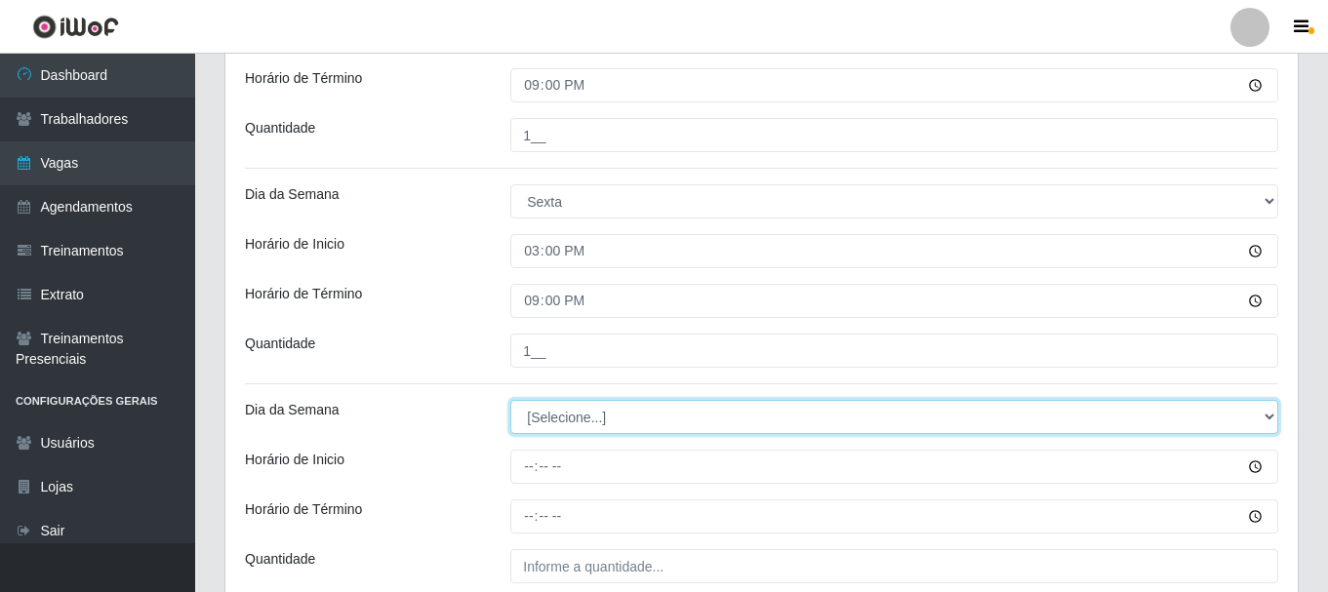
click at [561, 427] on select "[Selecione...] Segunda Terça Quarta Quinta Sexta Sábado Domingo" at bounding box center [894, 417] width 768 height 34
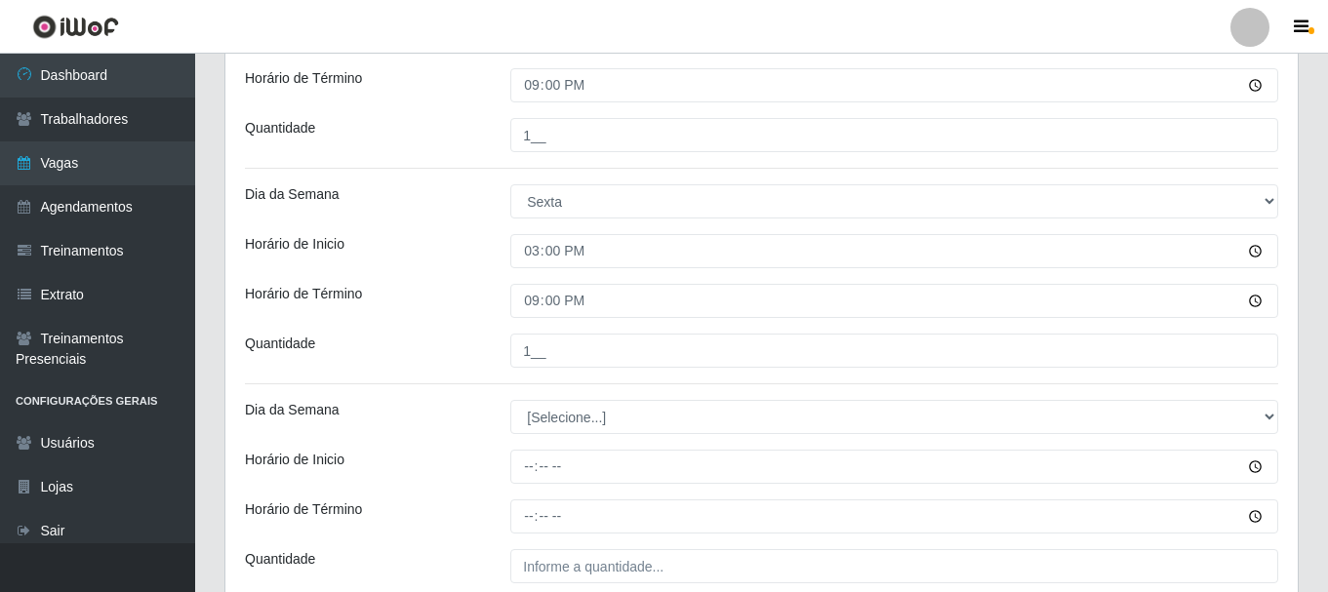
click at [474, 404] on div "Dia da Semana" at bounding box center [362, 417] width 265 height 34
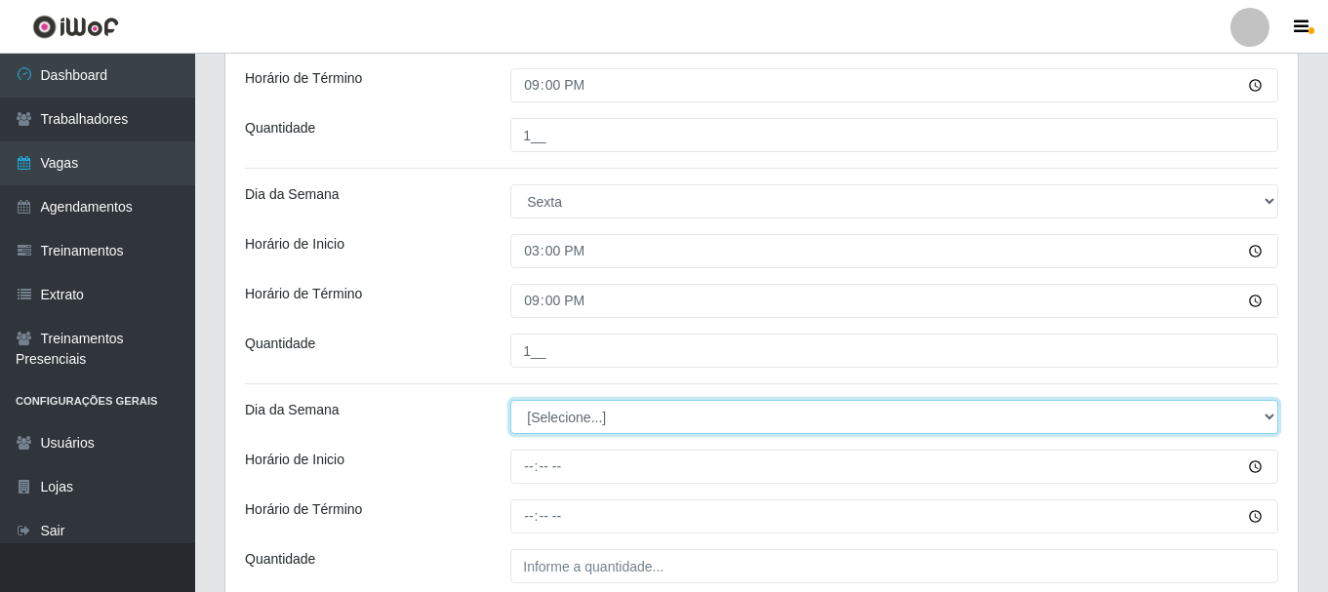
click at [563, 424] on select "[Selecione...] Segunda Terça Quarta Quinta Sexta Sábado Domingo" at bounding box center [894, 417] width 768 height 34
select select "1"
click at [510, 400] on select "[Selecione...] Segunda Terça Quarta Quinta Sexta Sábado Domingo" at bounding box center [894, 417] width 768 height 34
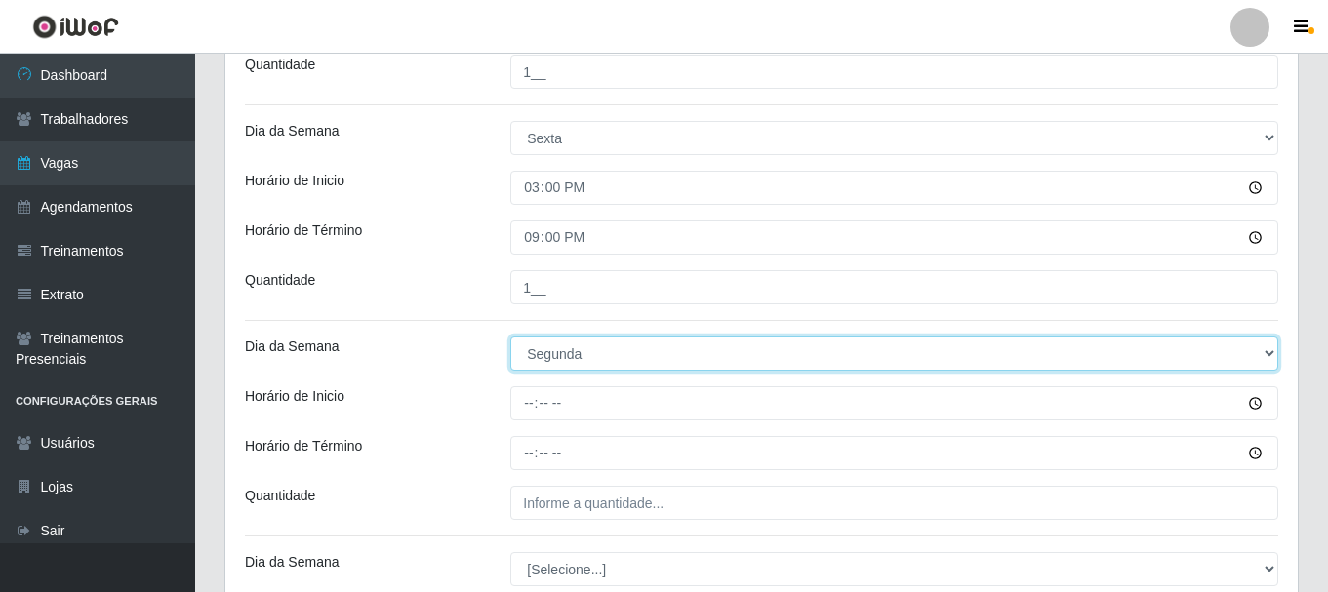
scroll to position [857, 0]
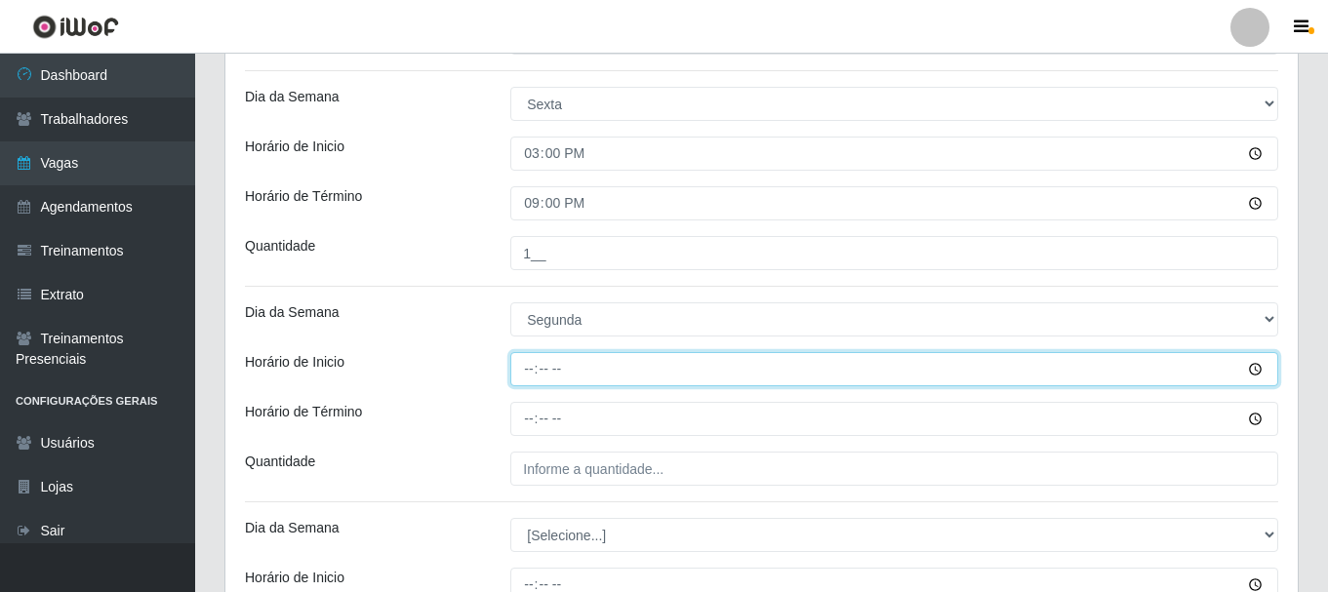
click at [528, 363] on input "Horário de Inicio" at bounding box center [894, 369] width 768 height 34
type input "15:00"
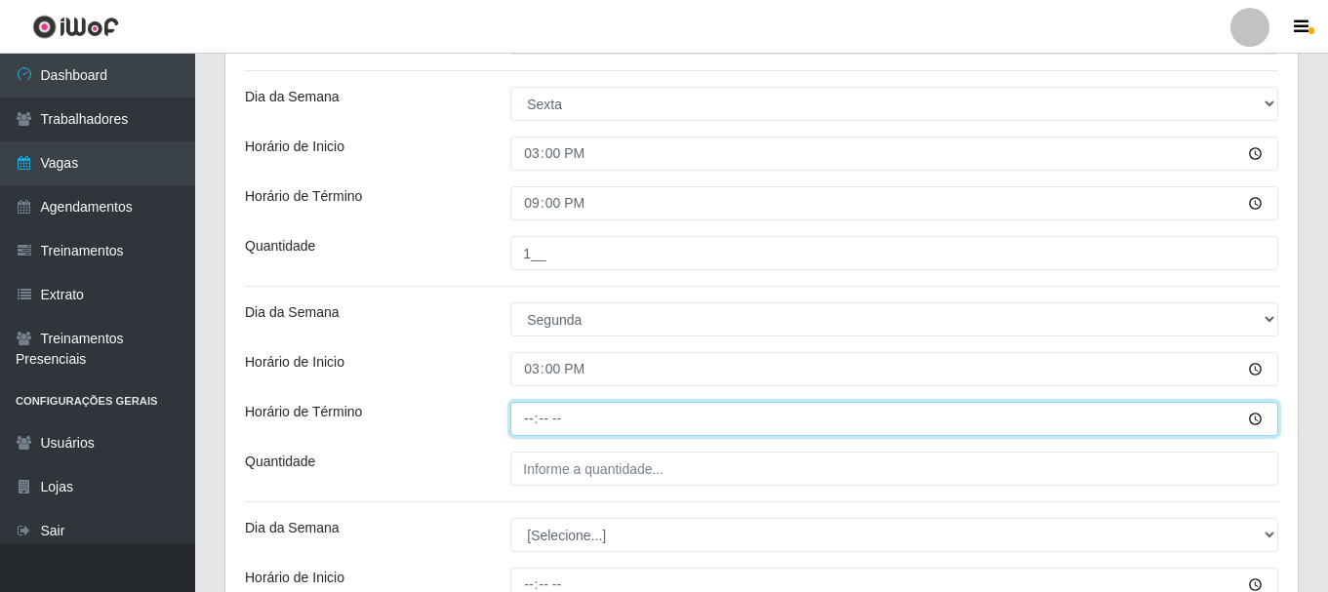
click at [531, 421] on input "Horário de Término" at bounding box center [894, 419] width 768 height 34
type input "21:00"
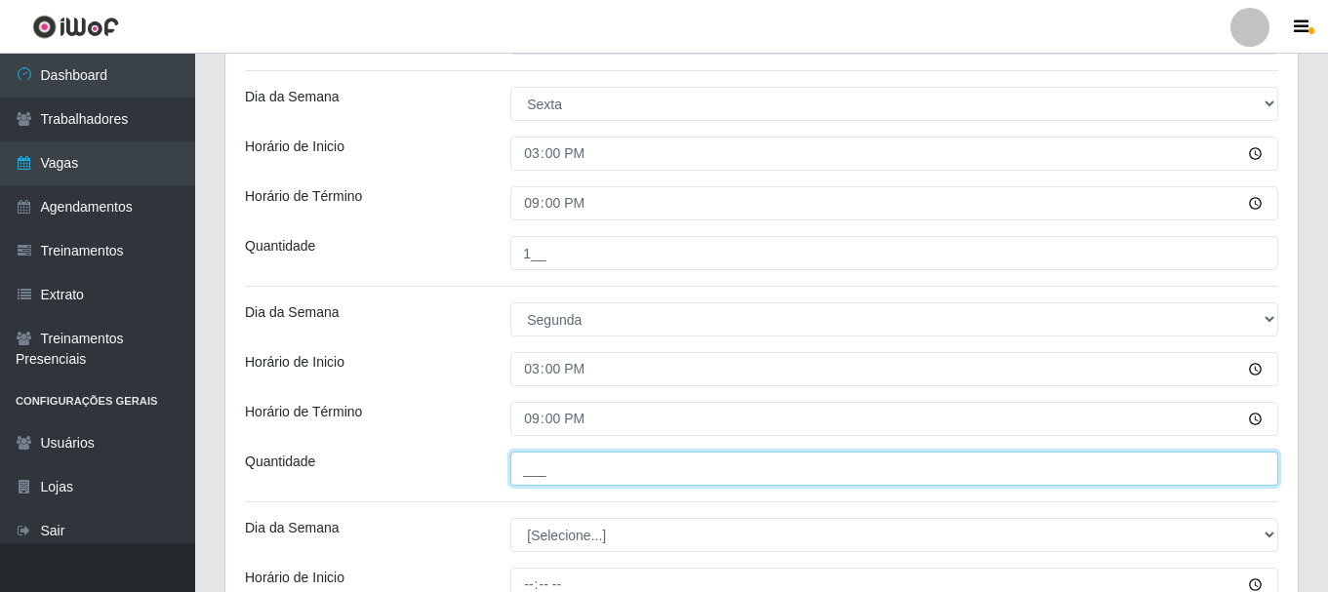
click at [569, 462] on input "___" at bounding box center [894, 469] width 768 height 34
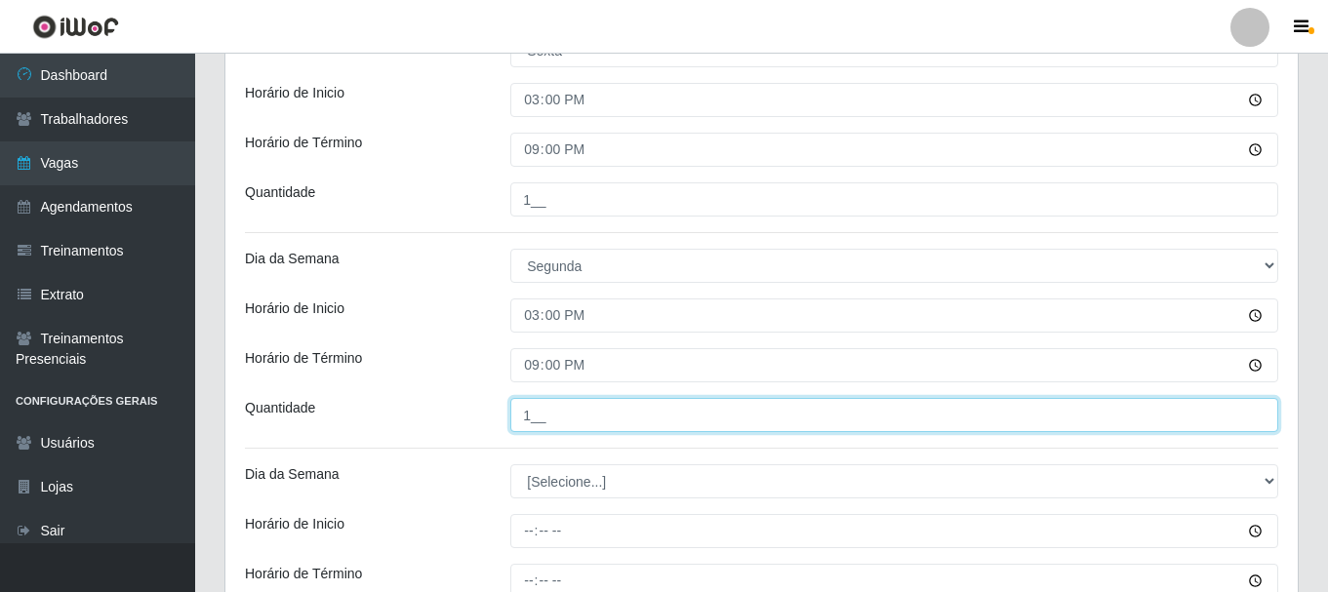
scroll to position [954, 0]
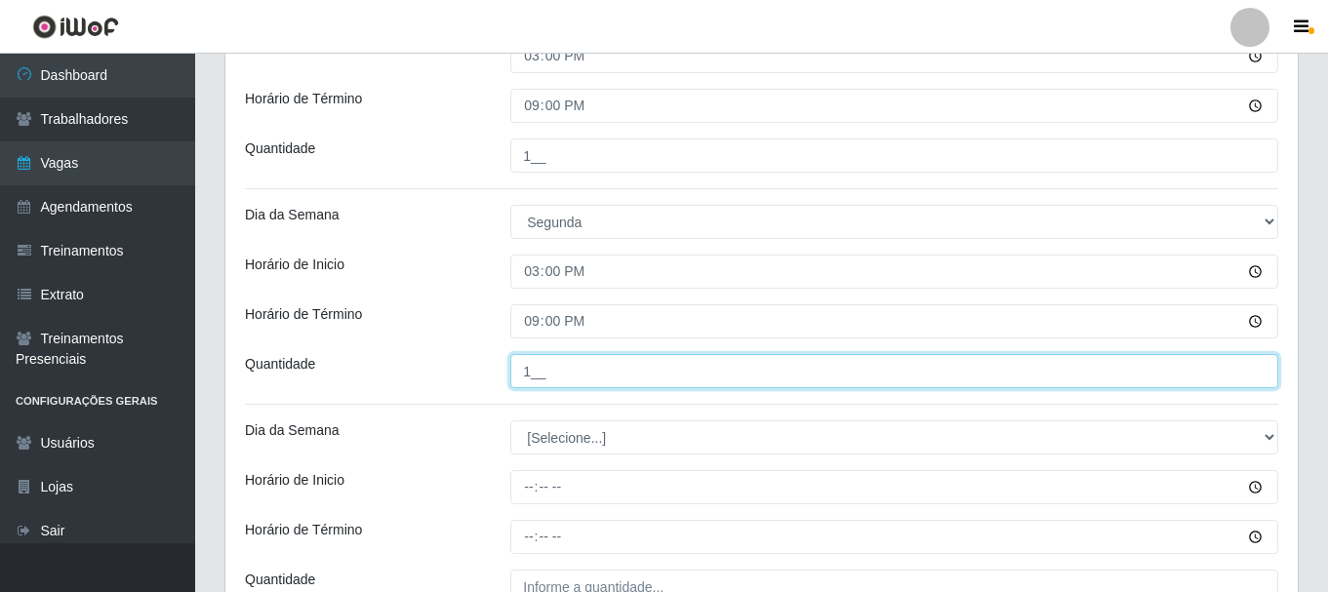
type input "1__"
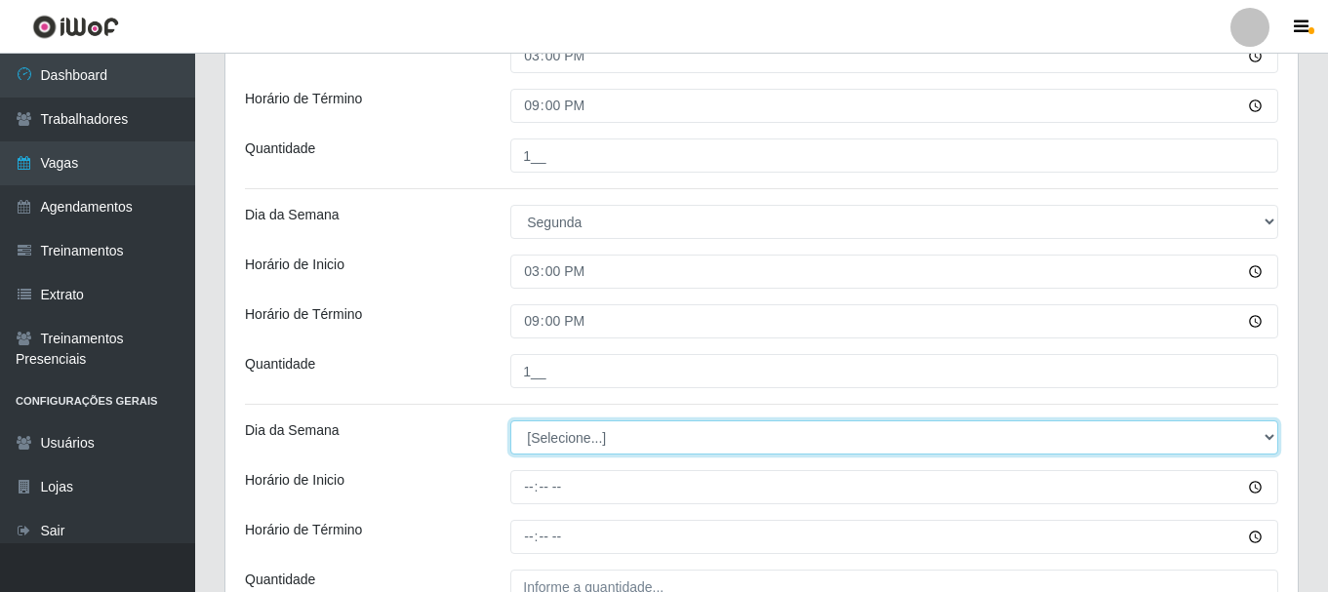
click at [545, 438] on select "[Selecione...] Segunda Terça Quarta Quinta Sexta Sábado Domingo" at bounding box center [894, 438] width 768 height 34
select select "2"
click at [510, 421] on select "[Selecione...] Segunda Terça Quarta Quinta Sexta Sábado Domingo" at bounding box center [894, 438] width 768 height 34
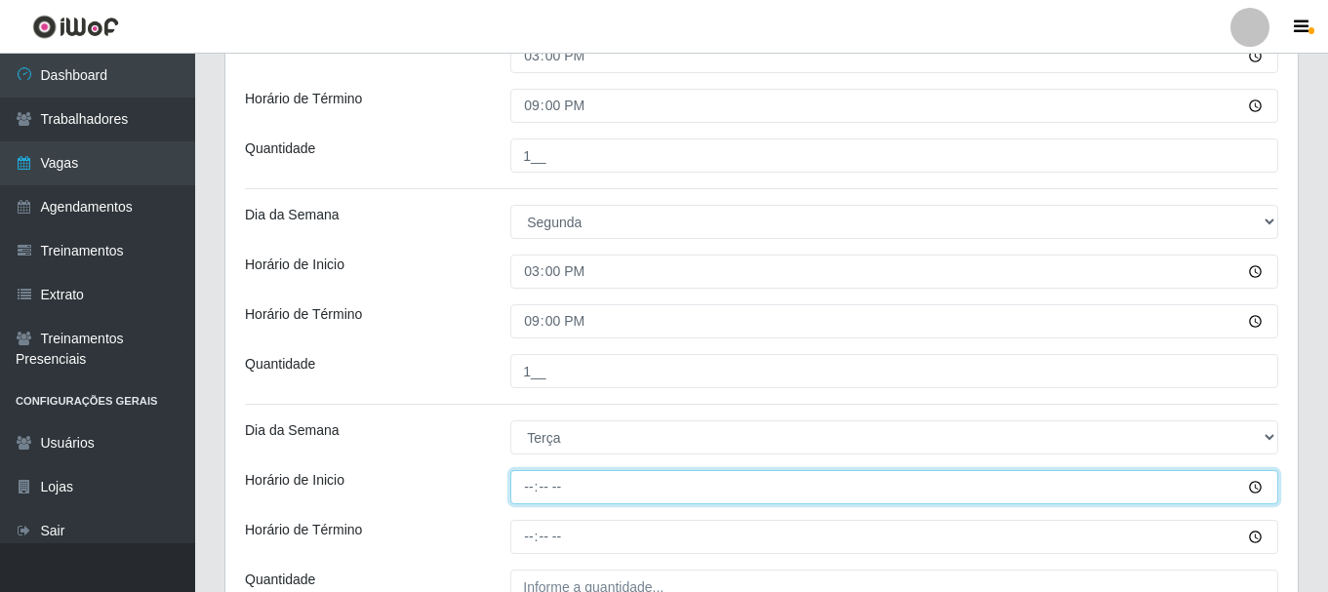
click at [534, 483] on input "Horário de Inicio" at bounding box center [894, 487] width 768 height 34
type input "15:00"
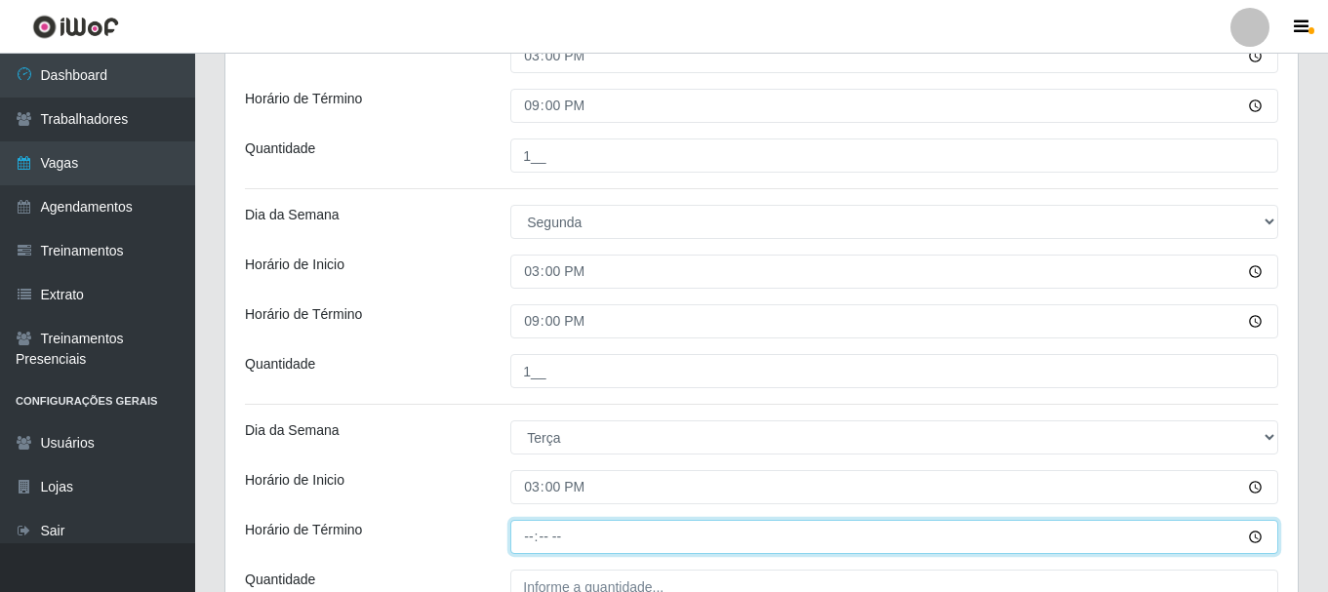
click at [523, 530] on input "Horário de Término" at bounding box center [894, 537] width 768 height 34
type input "21:00"
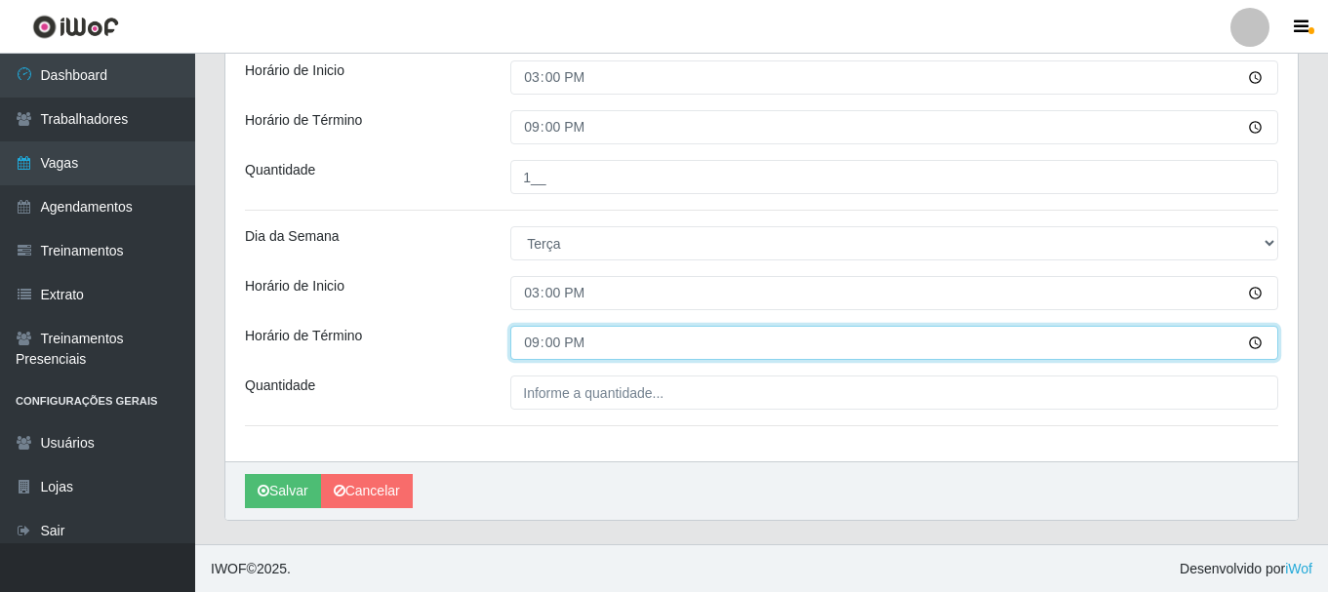
scroll to position [1149, 0]
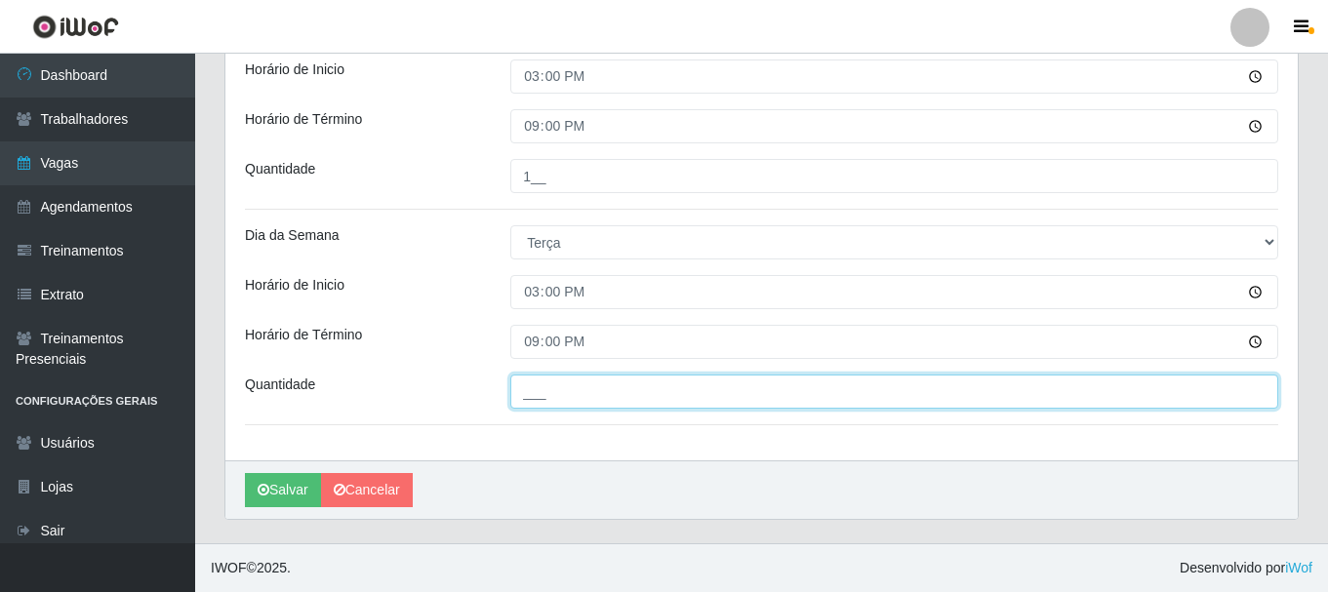
click at [622, 399] on input "___" at bounding box center [894, 392] width 768 height 34
type input "1__"
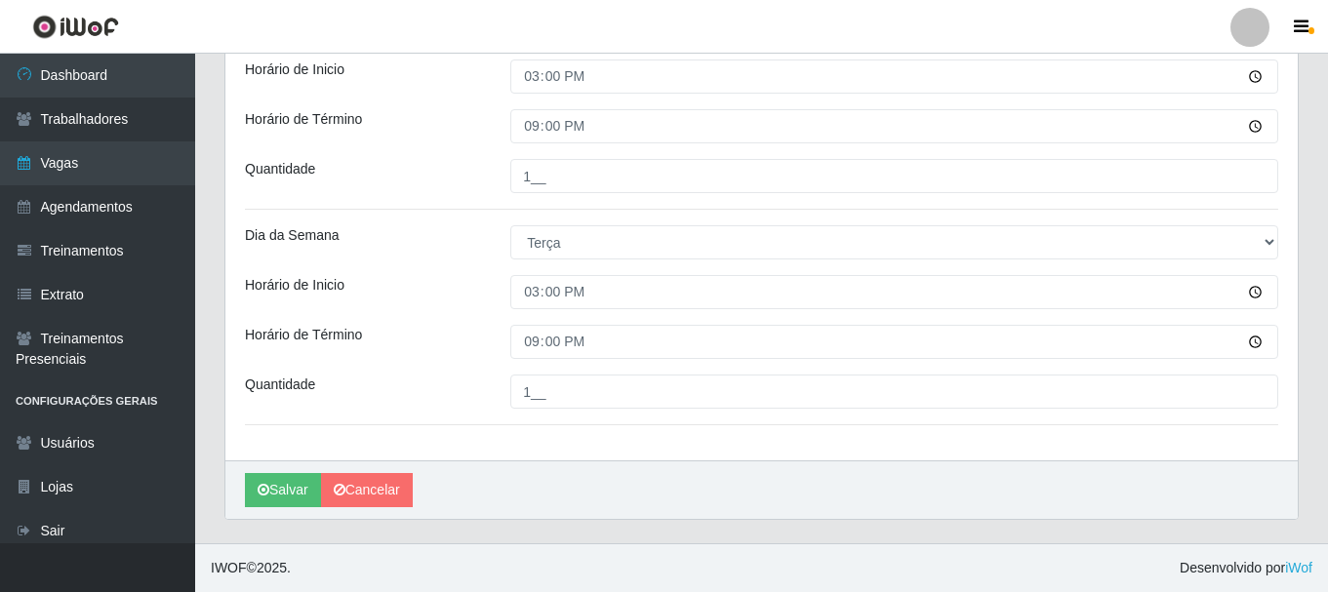
click at [299, 484] on button "Salvar" at bounding box center [283, 490] width 76 height 34
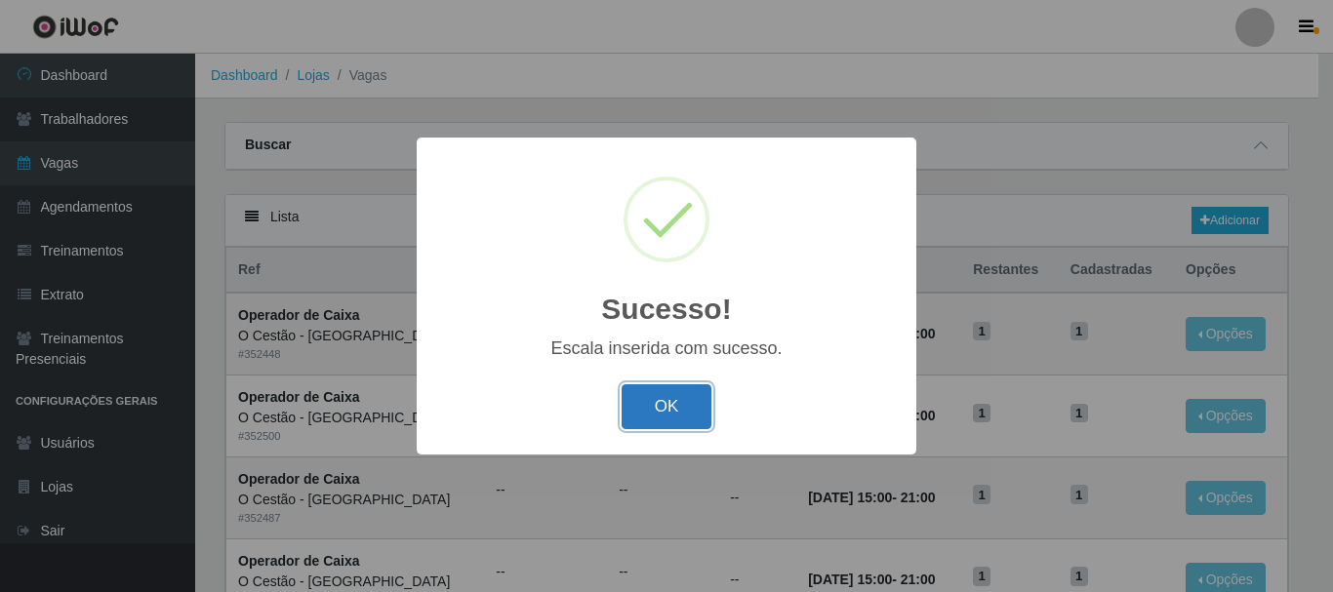
click at [679, 407] on button "OK" at bounding box center [667, 407] width 91 height 46
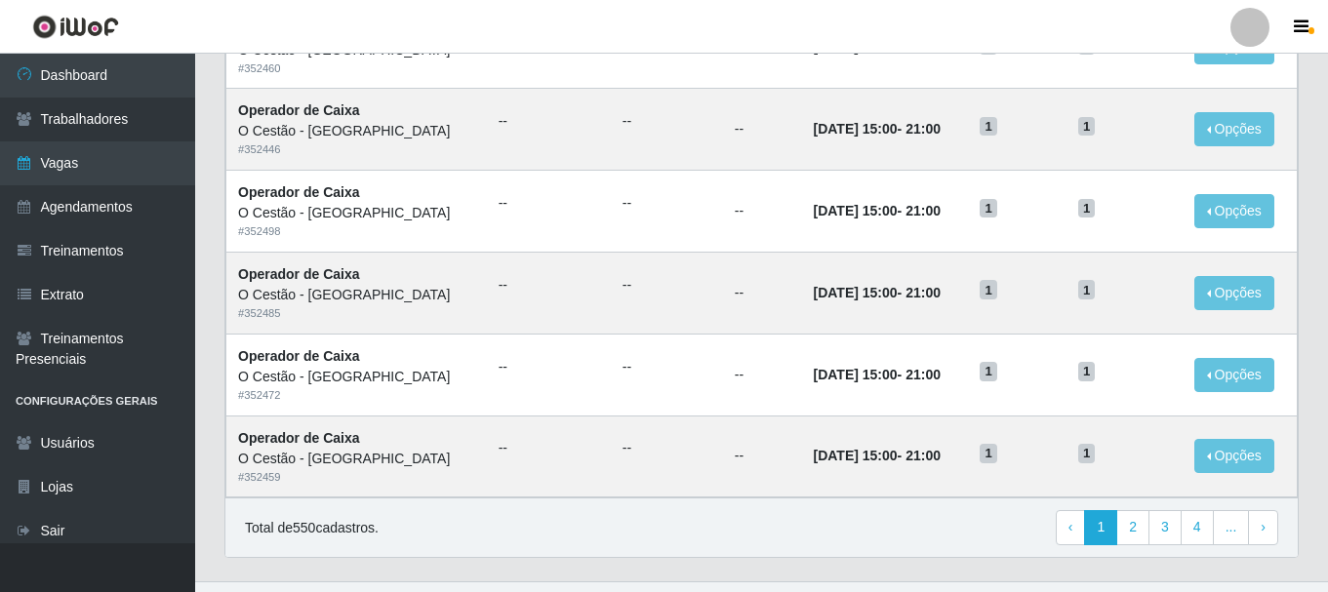
scroll to position [1062, 0]
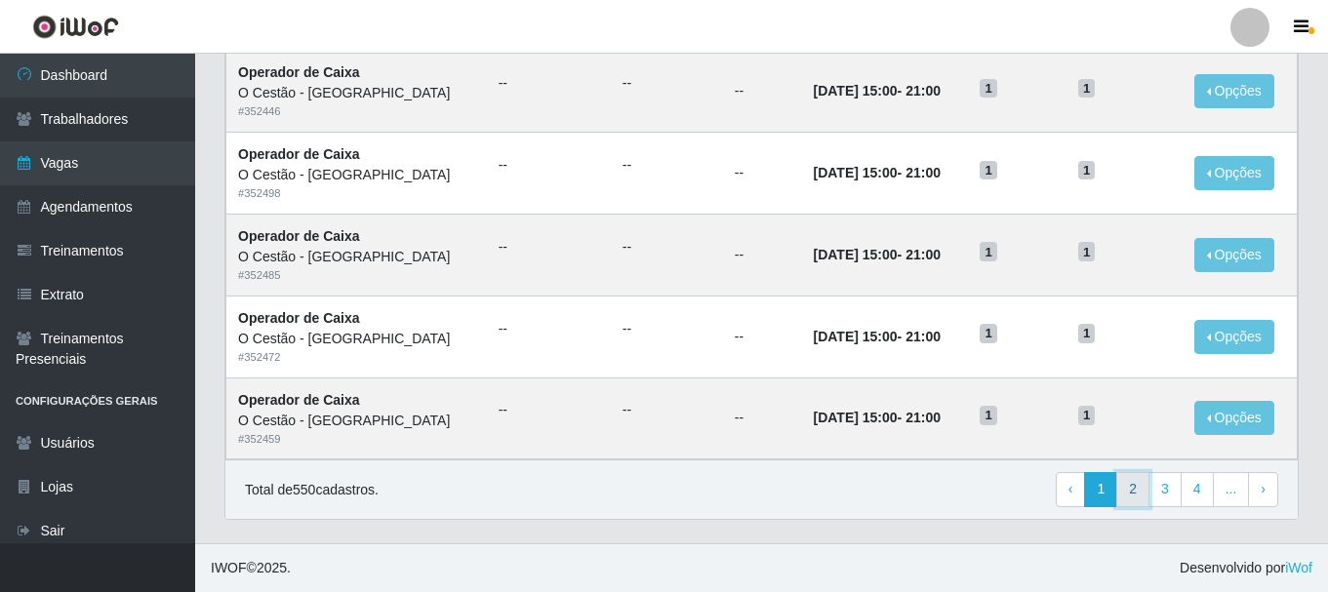
click at [1149, 485] on link "2" at bounding box center [1132, 489] width 33 height 35
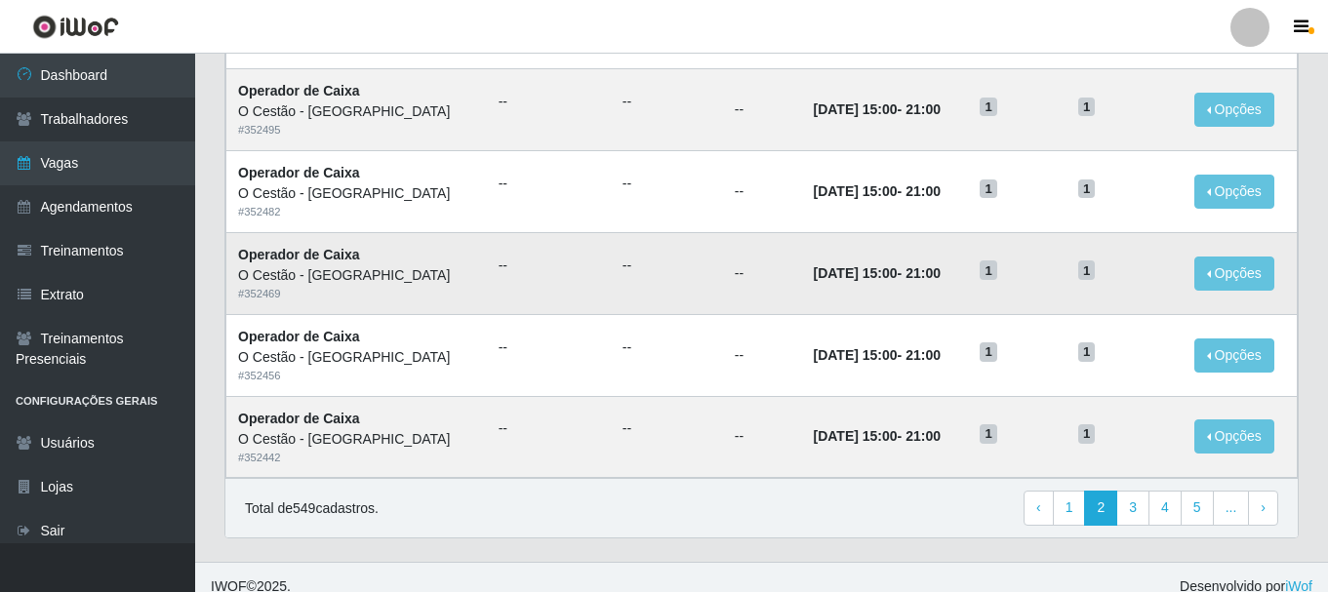
scroll to position [1062, 0]
